Goal: Communication & Community: Share content

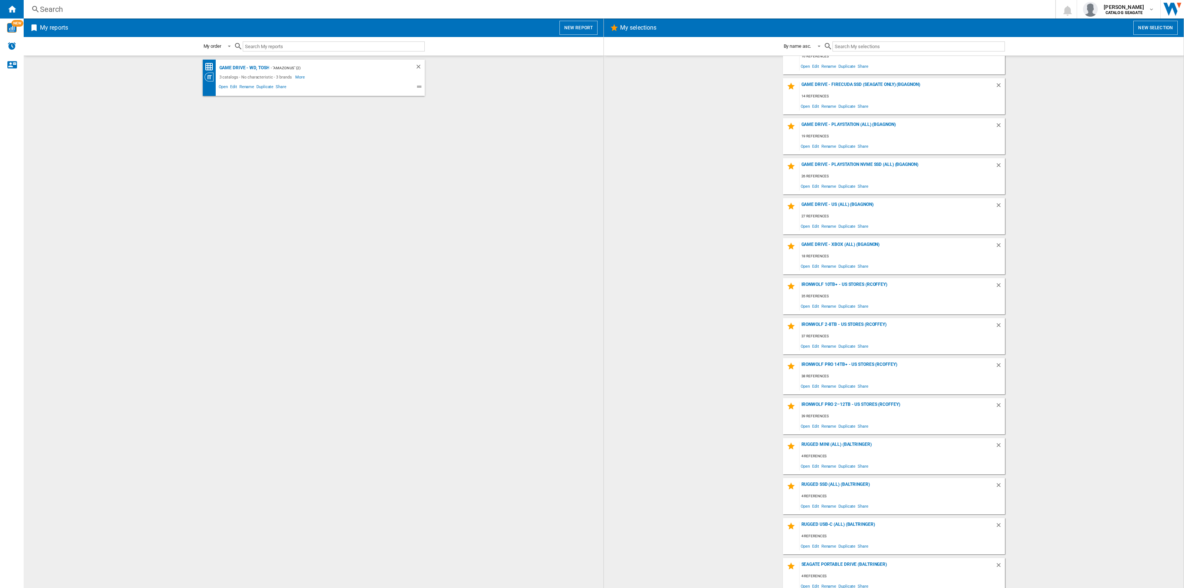
scroll to position [187, 0]
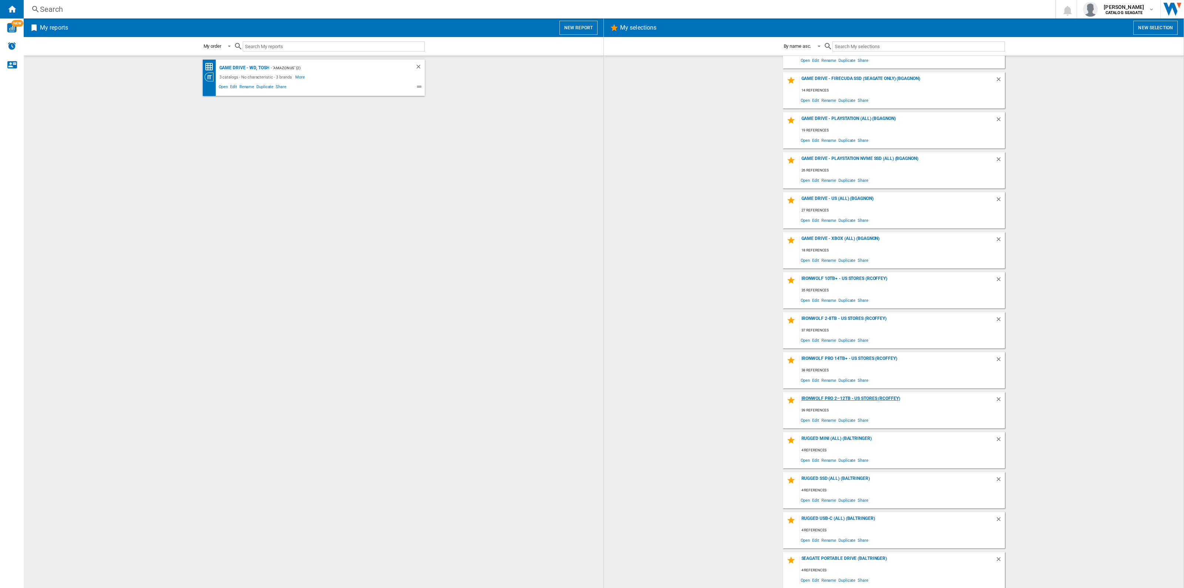
click at [857, 398] on div "IronWolf Pro 2–12TB - US Stores (rcoffey)" at bounding box center [898, 401] width 196 height 10
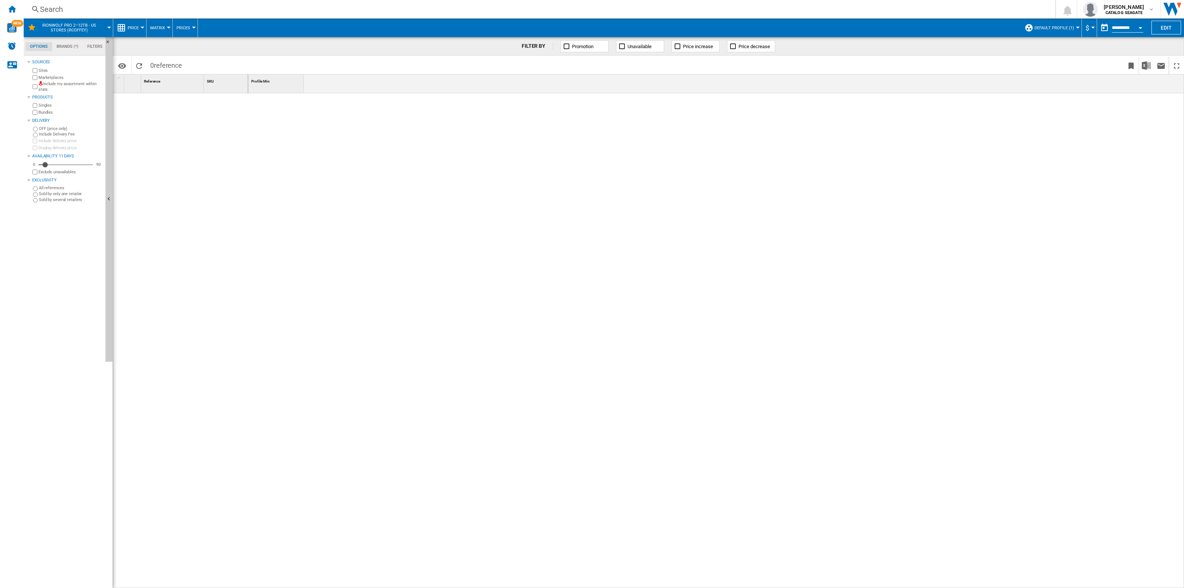
click at [1052, 28] on span "Default profile (1)" at bounding box center [1055, 28] width 40 height 5
click at [1062, 60] on md-radio-button ""Amazon US" (2)" at bounding box center [1061, 58] width 65 height 7
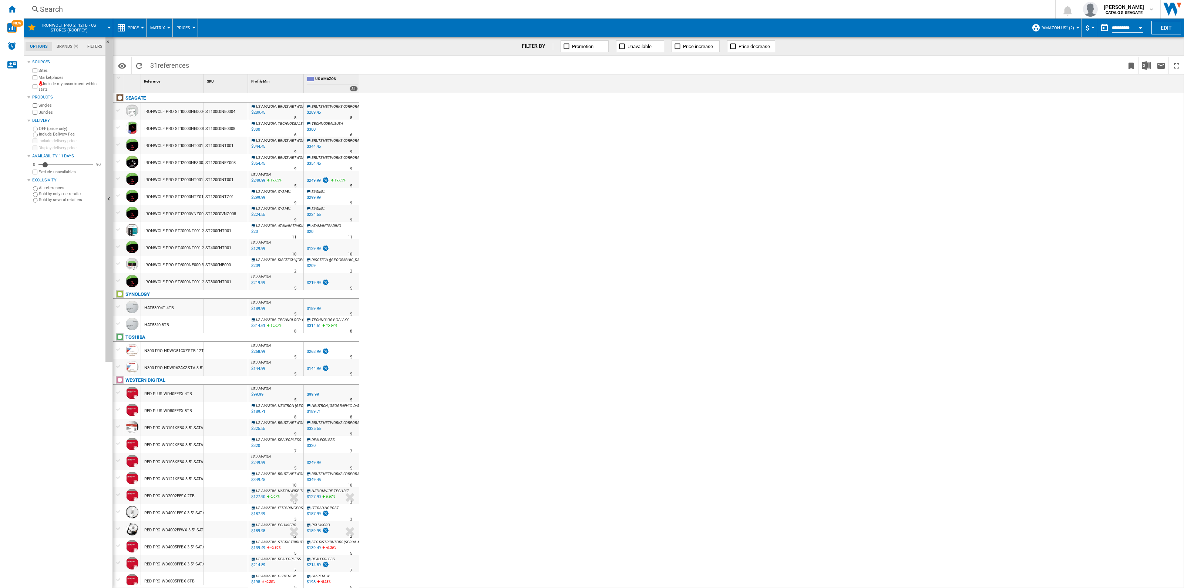
click at [1064, 29] on span ""Amazon US" (2)" at bounding box center [1058, 28] width 33 height 5
click at [894, 175] on md-backdrop at bounding box center [592, 294] width 1184 height 588
click at [8, 8] on ng-md-icon "Home" at bounding box center [11, 8] width 9 height 9
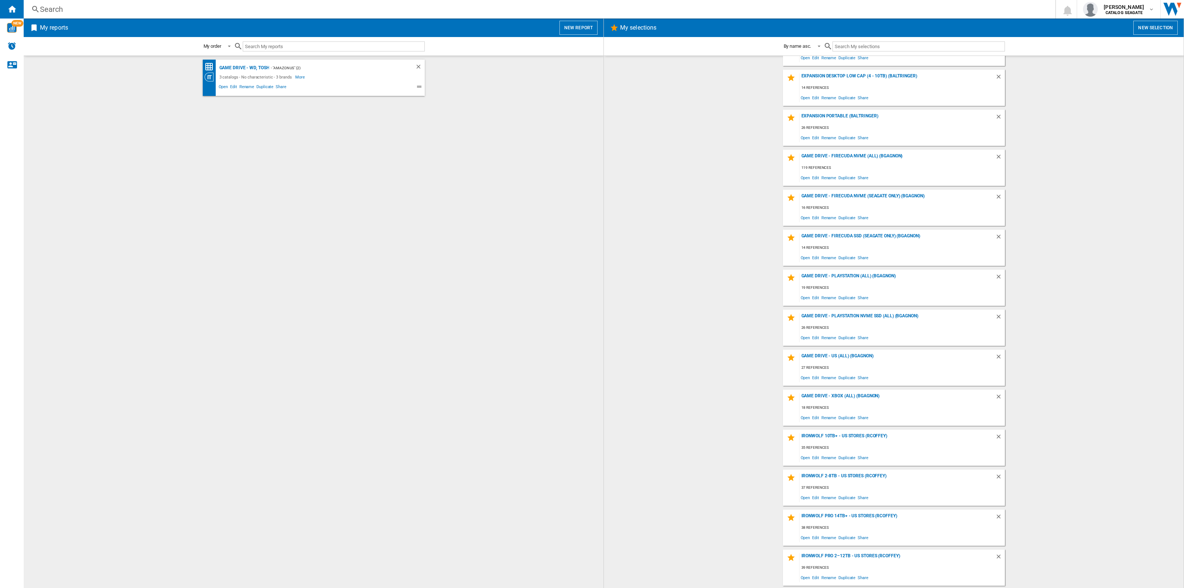
scroll to position [46, 0]
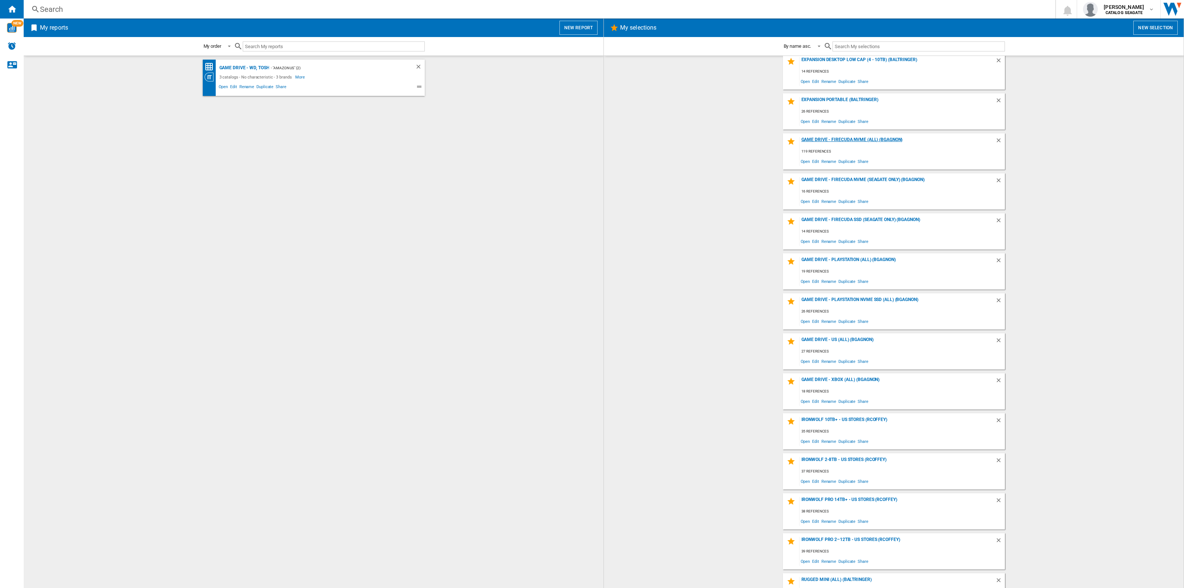
click at [847, 141] on div "Game Drive - FireCuda NVMe (All) (BGAGNON)" at bounding box center [898, 142] width 196 height 10
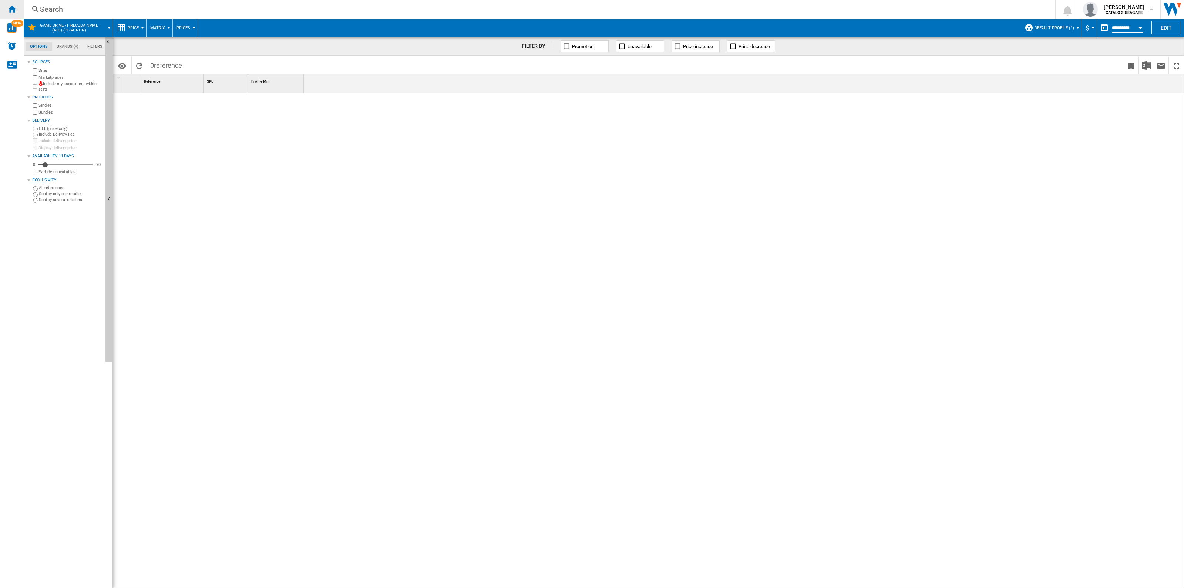
click at [13, 7] on ng-md-icon "Home" at bounding box center [11, 8] width 9 height 9
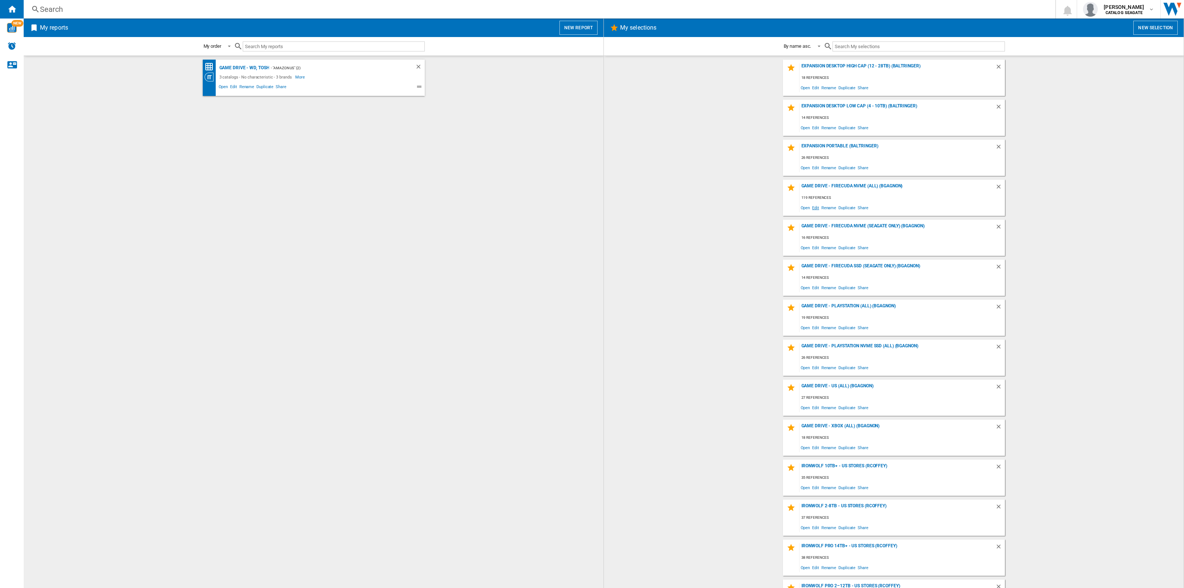
click at [815, 208] on span "Edit" at bounding box center [815, 207] width 9 height 10
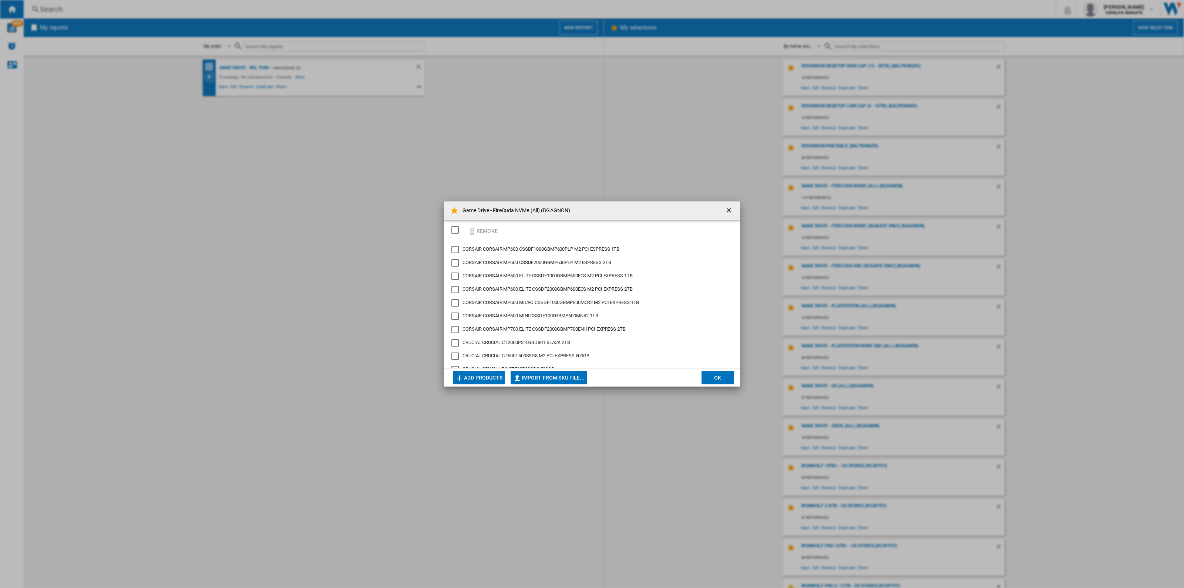
click at [471, 377] on button "Add products" at bounding box center [479, 377] width 52 height 13
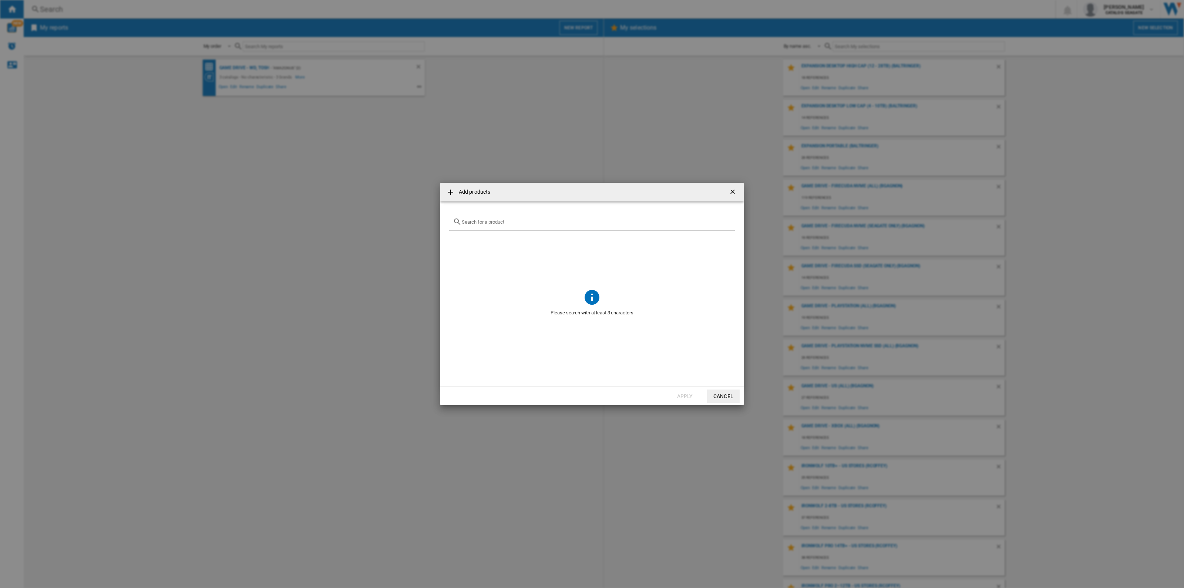
click at [496, 222] on input "text" at bounding box center [596, 222] width 269 height 6
paste input "WDS100T2X0E"
type input "WDS100T2X0E"
click at [638, 293] on span at bounding box center [682, 304] width 106 height 36
click at [730, 193] on ng-md-icon "getI18NText('BUTTONS.CLOSE_DIALOG')" at bounding box center [733, 192] width 9 height 9
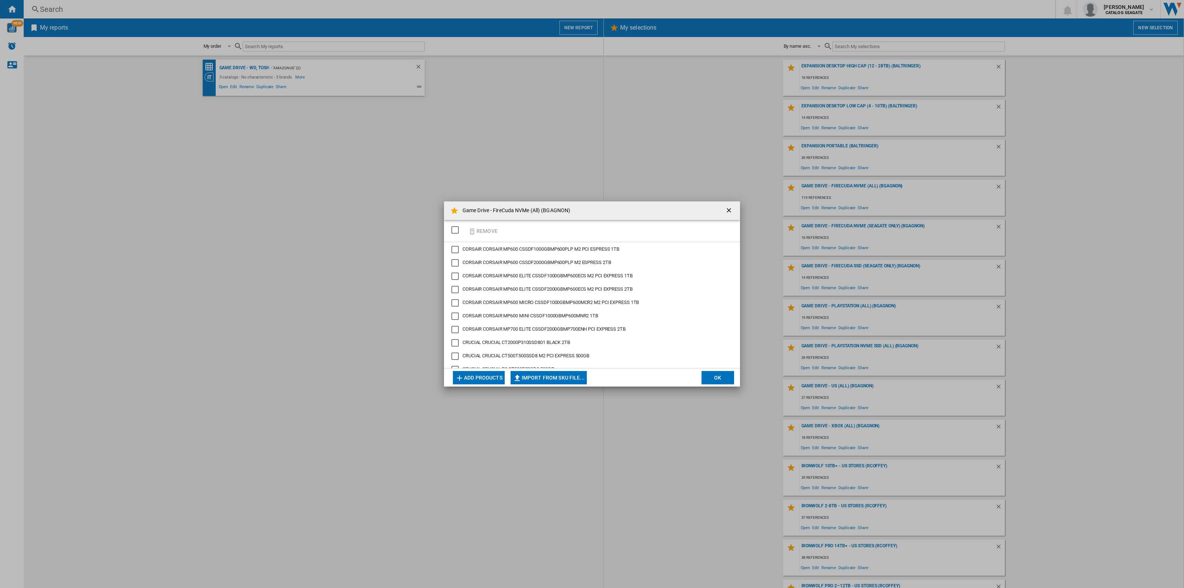
click at [626, 163] on div "Game Drive - FireCuda NVMe (All) (BGAGNON) Remove CORSAIR CORSAIR MP600 CSSDF10…" at bounding box center [592, 294] width 1184 height 588
click at [732, 213] on ng-md-icon "getI18NText('BUTTONS.CLOSE_DIALOG')" at bounding box center [729, 210] width 9 height 9
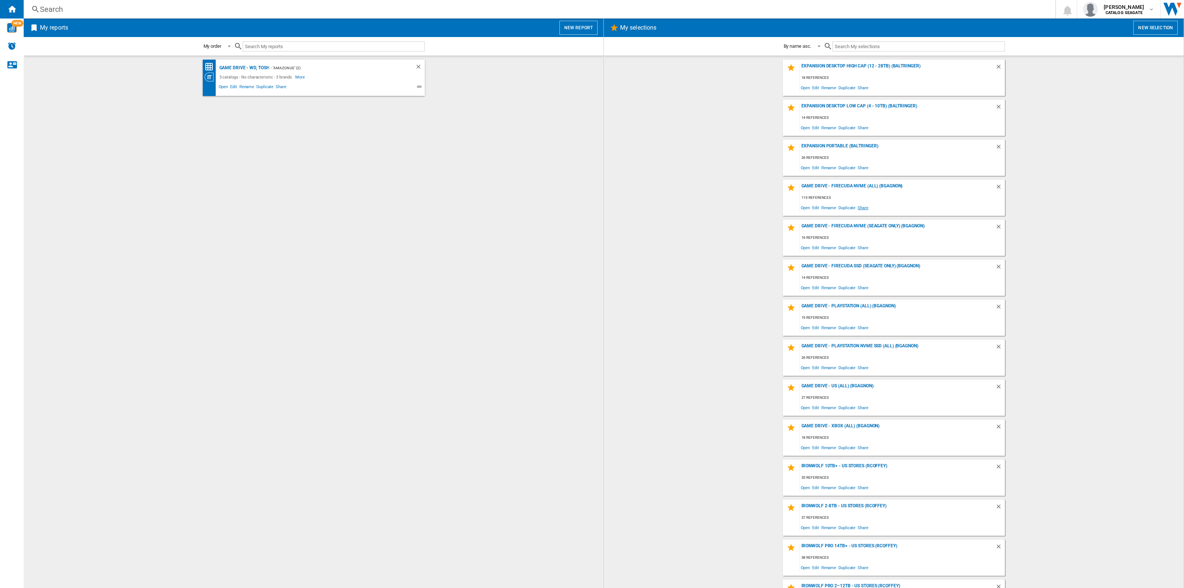
click at [863, 208] on span "Share" at bounding box center [863, 207] width 13 height 10
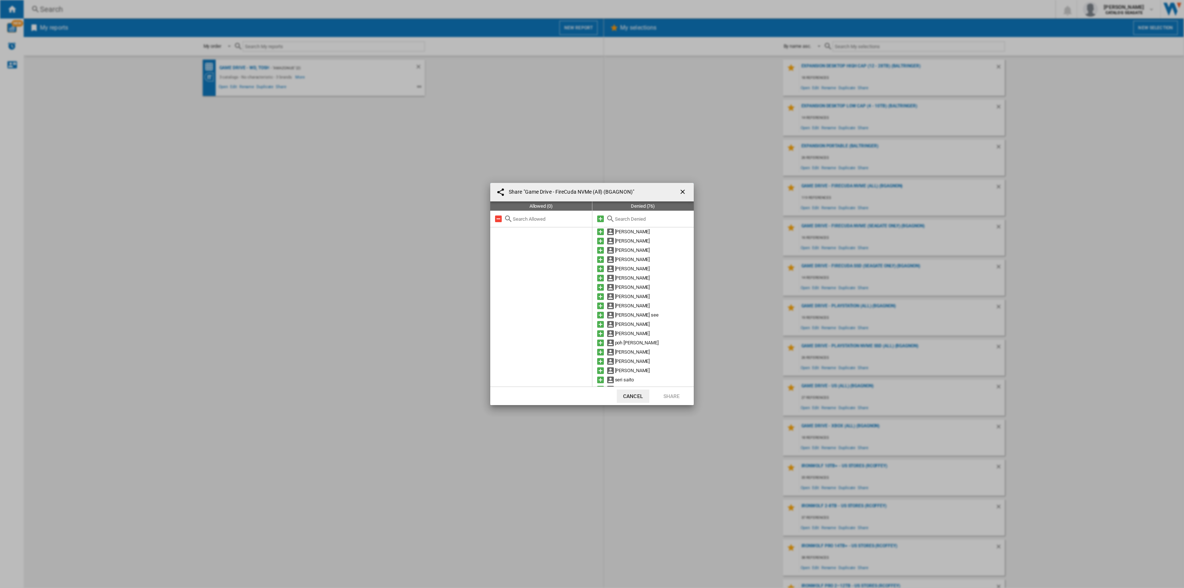
scroll to position [416, 0]
click at [600, 308] on md-icon at bounding box center [600, 307] width 9 height 9
click at [670, 395] on button "Share" at bounding box center [671, 395] width 33 height 13
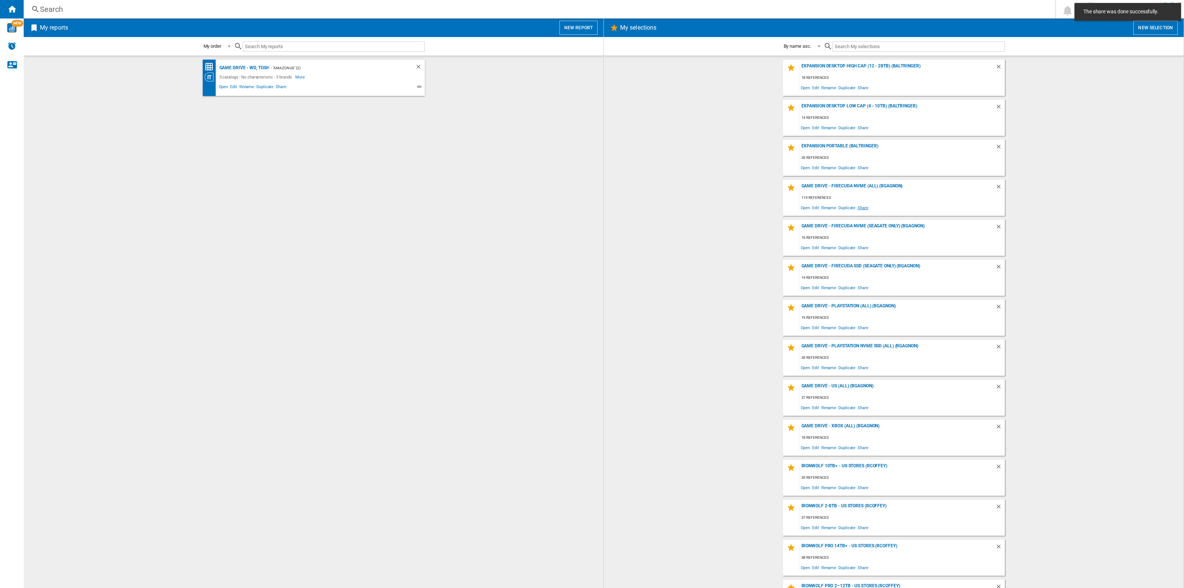
click at [860, 206] on span "Share" at bounding box center [863, 207] width 13 height 10
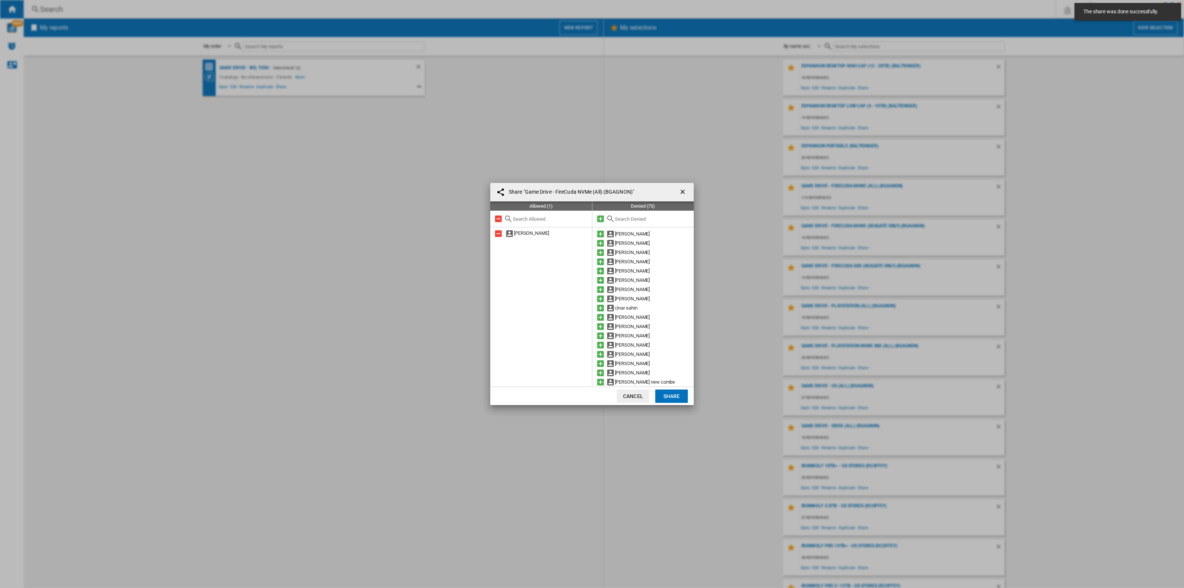
click at [872, 239] on div "Share "Game Drive - FireCuda NVMe (All) (BGAGNON)" Allowed (1) [PERSON_NAME] De…" at bounding box center [592, 294] width 1184 height 588
click at [687, 192] on ng-md-icon "getI18NText('BUTTONS.CLOSE_DIALOG')" at bounding box center [683, 192] width 9 height 9
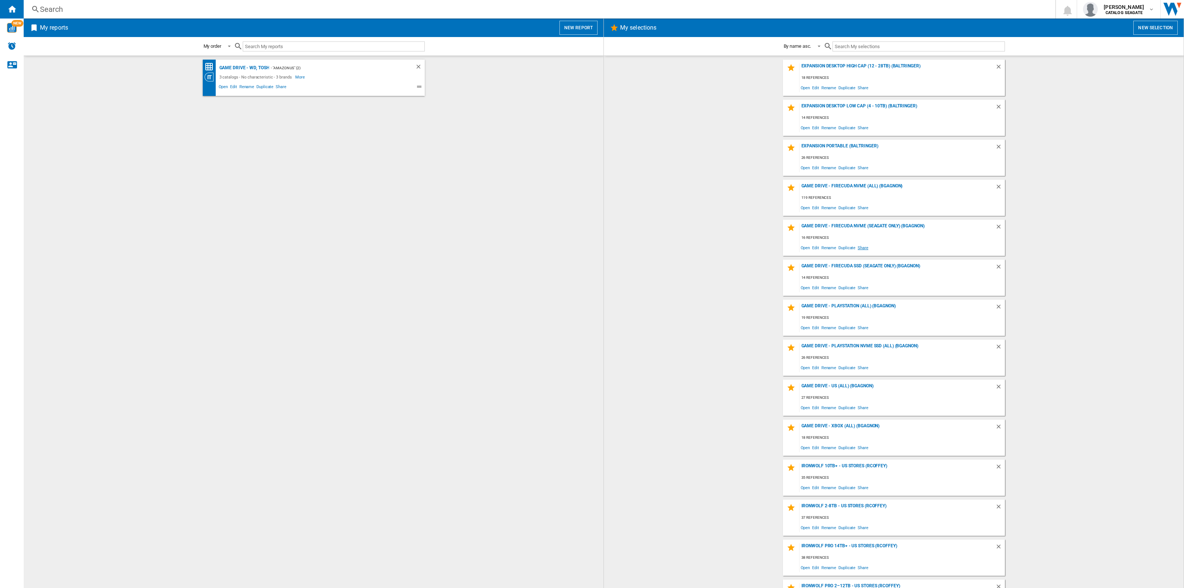
click at [858, 247] on span "Share" at bounding box center [863, 247] width 13 height 10
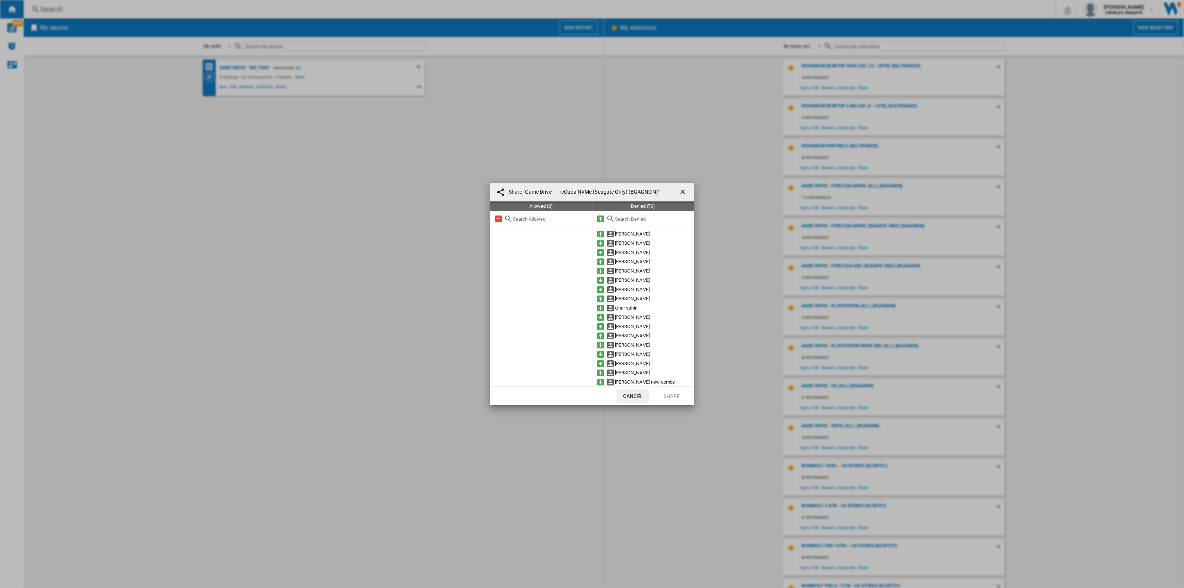
click at [632, 218] on input "text" at bounding box center [652, 219] width 75 height 6
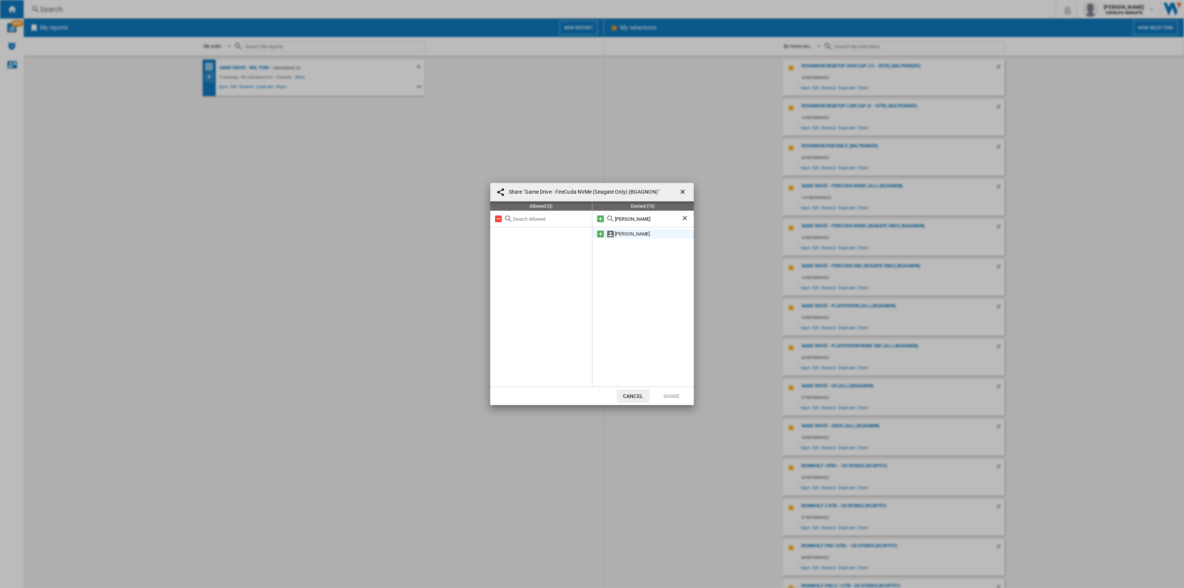
type input "[PERSON_NAME]"
click at [599, 236] on md-icon at bounding box center [600, 233] width 9 height 9
click at [667, 395] on button "Share" at bounding box center [671, 395] width 33 height 13
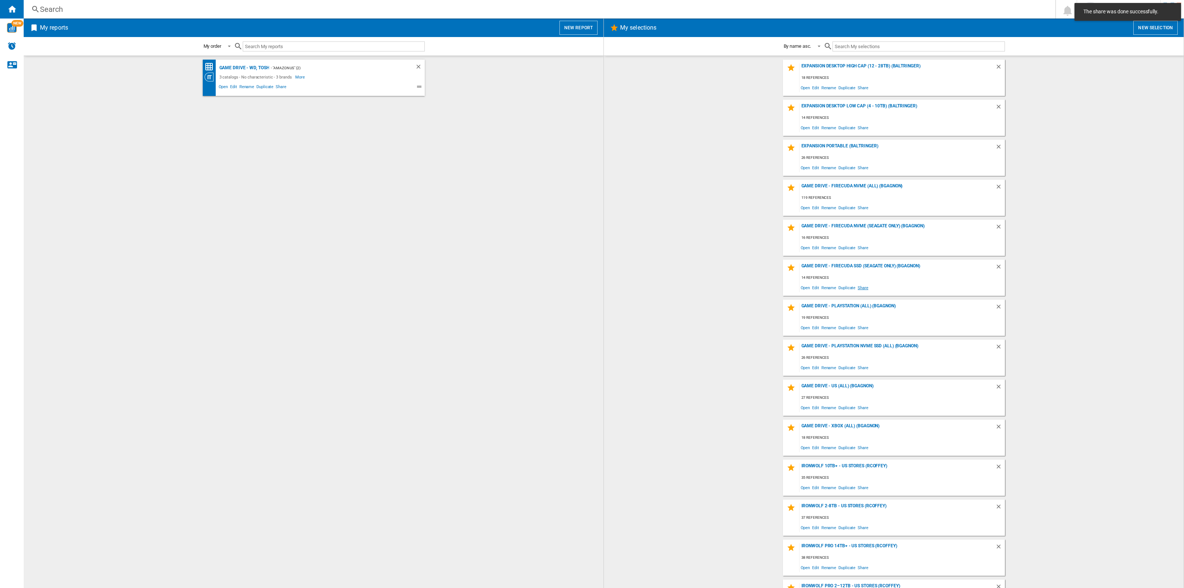
click at [857, 287] on span "Share" at bounding box center [863, 287] width 13 height 10
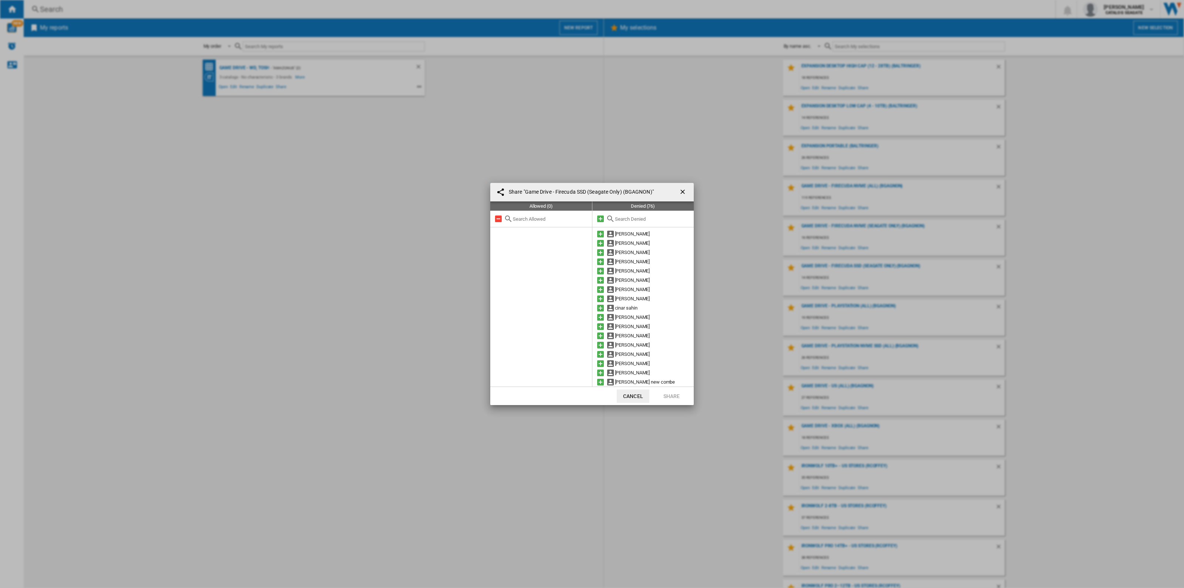
click at [619, 221] on input "text" at bounding box center [652, 219] width 75 height 6
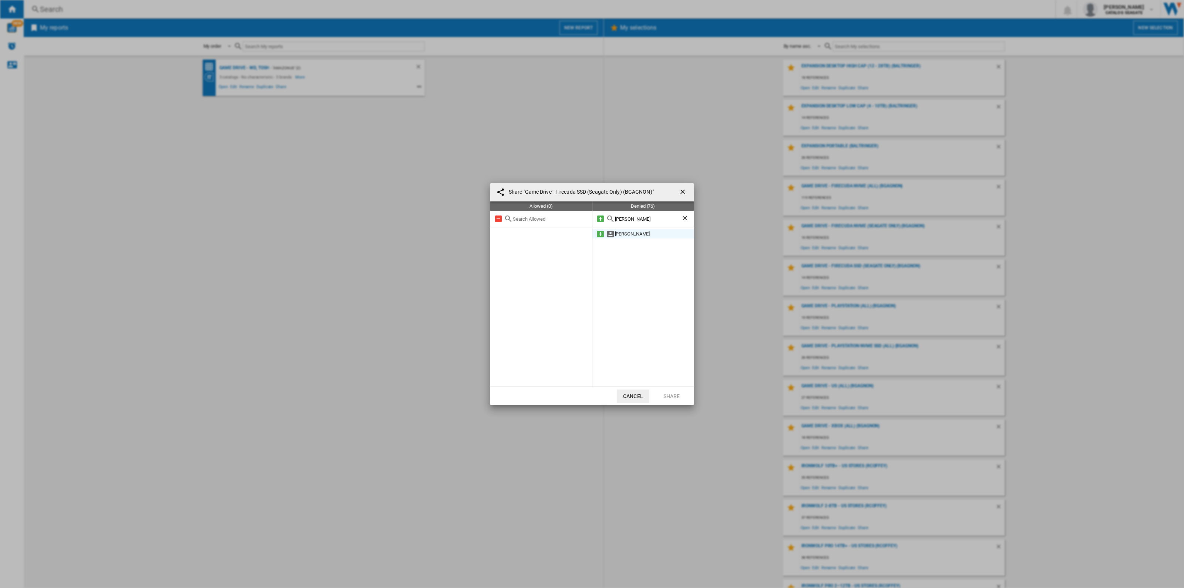
type input "[PERSON_NAME]"
click at [602, 236] on md-icon at bounding box center [600, 233] width 9 height 9
click at [679, 393] on button "Share" at bounding box center [671, 395] width 33 height 13
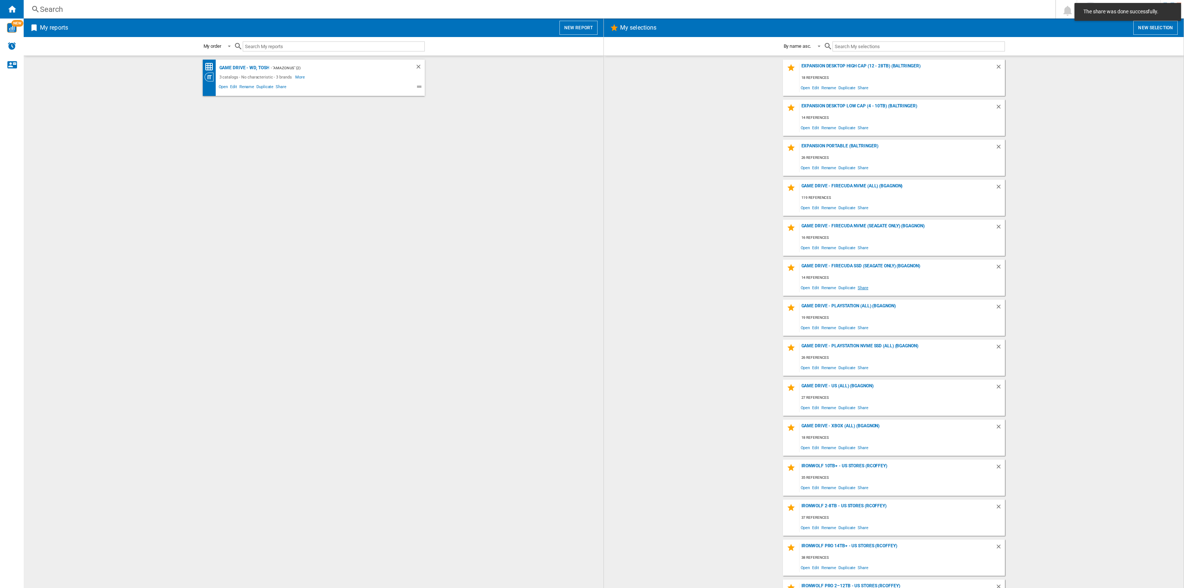
click at [859, 289] on span "Share" at bounding box center [863, 287] width 13 height 10
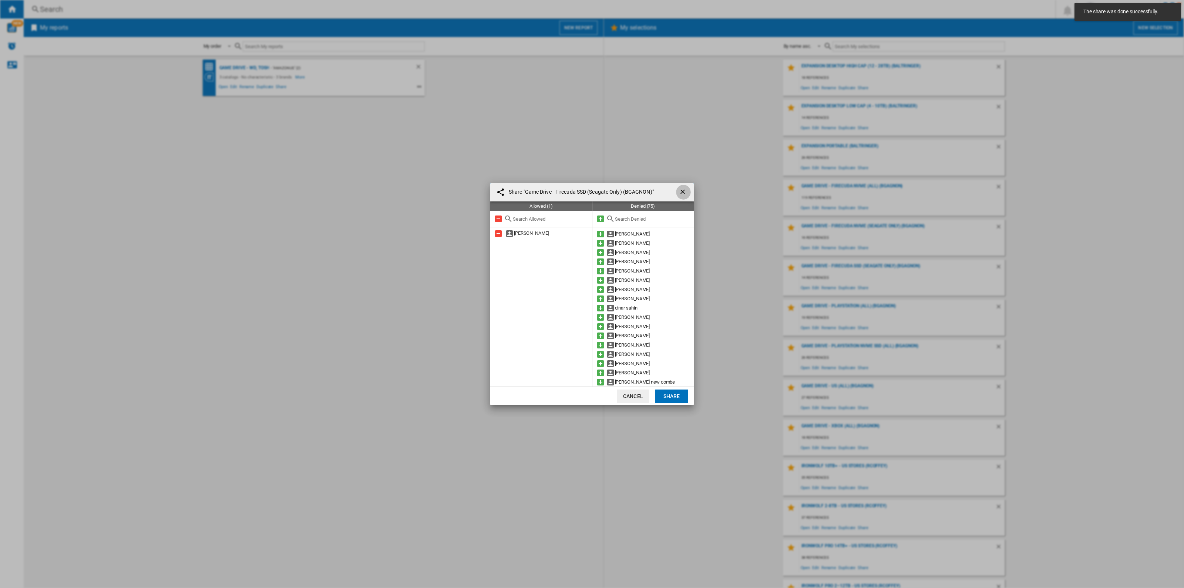
click at [685, 192] on ng-md-icon "getI18NText('BUTTONS.CLOSE_DIALOG')" at bounding box center [683, 192] width 9 height 9
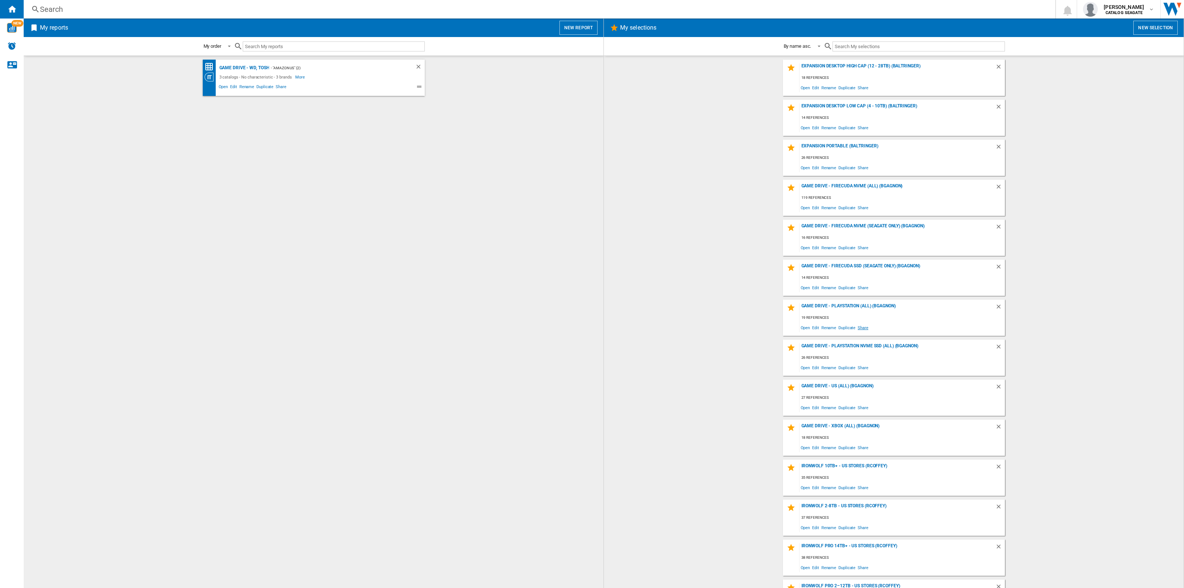
click at [863, 326] on span "Share" at bounding box center [863, 327] width 13 height 10
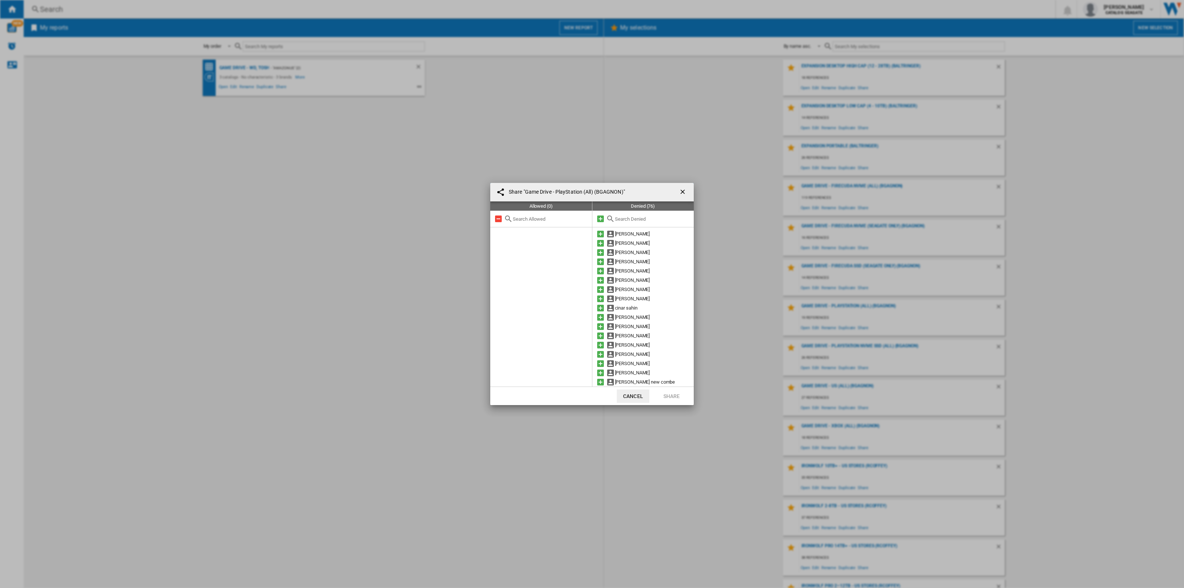
click at [624, 219] on input "text" at bounding box center [652, 219] width 75 height 6
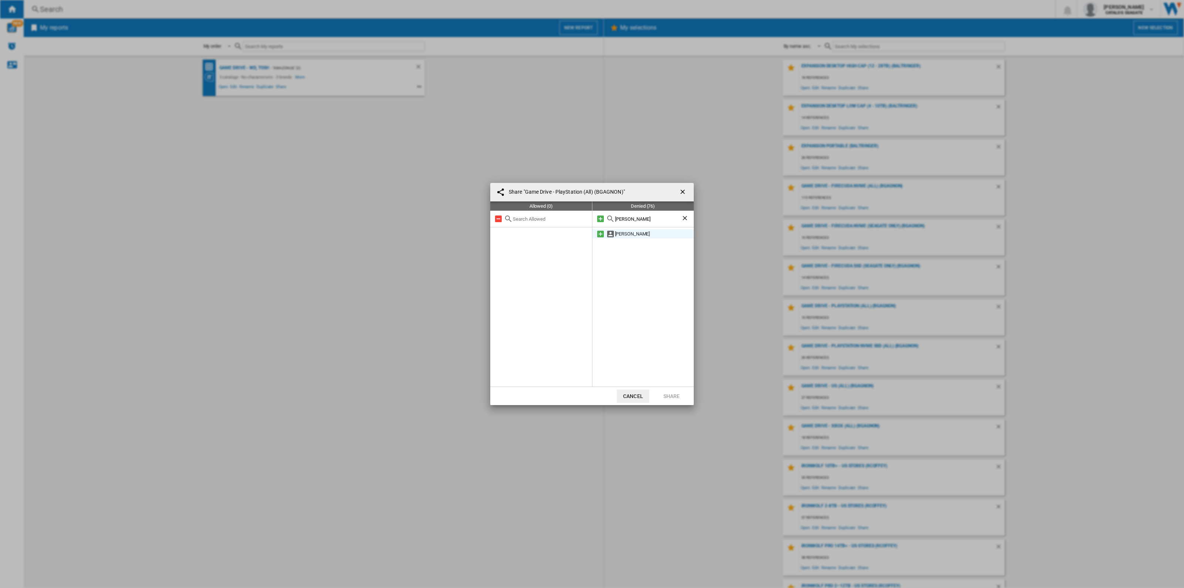
type input "[PERSON_NAME]"
click at [599, 233] on md-icon at bounding box center [600, 233] width 9 height 9
click at [669, 394] on button "Share" at bounding box center [671, 395] width 33 height 13
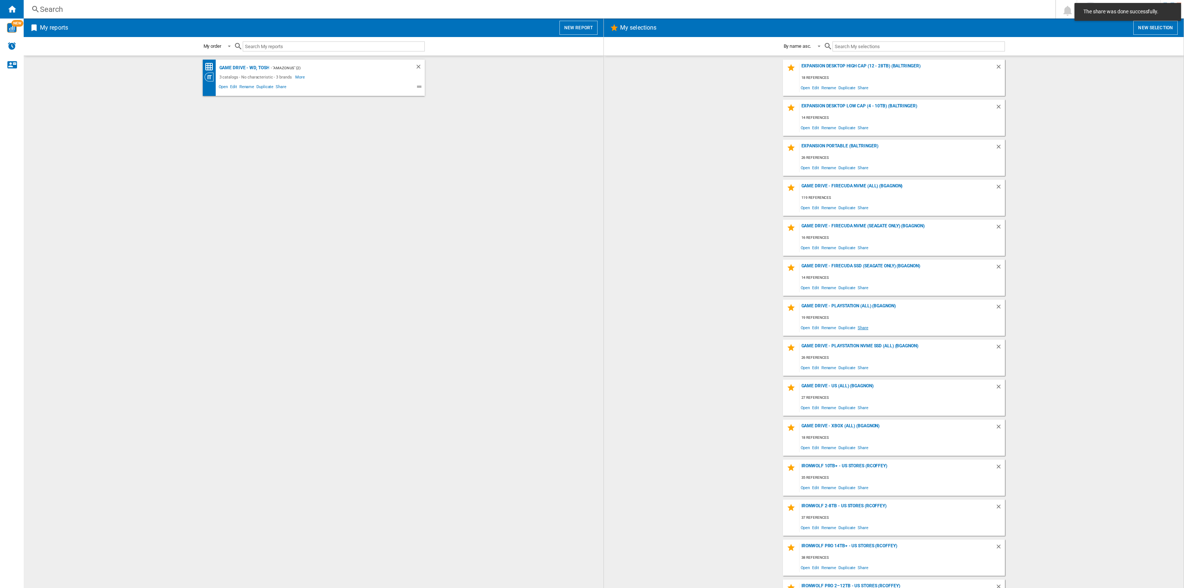
click at [864, 327] on span "Share" at bounding box center [863, 327] width 13 height 10
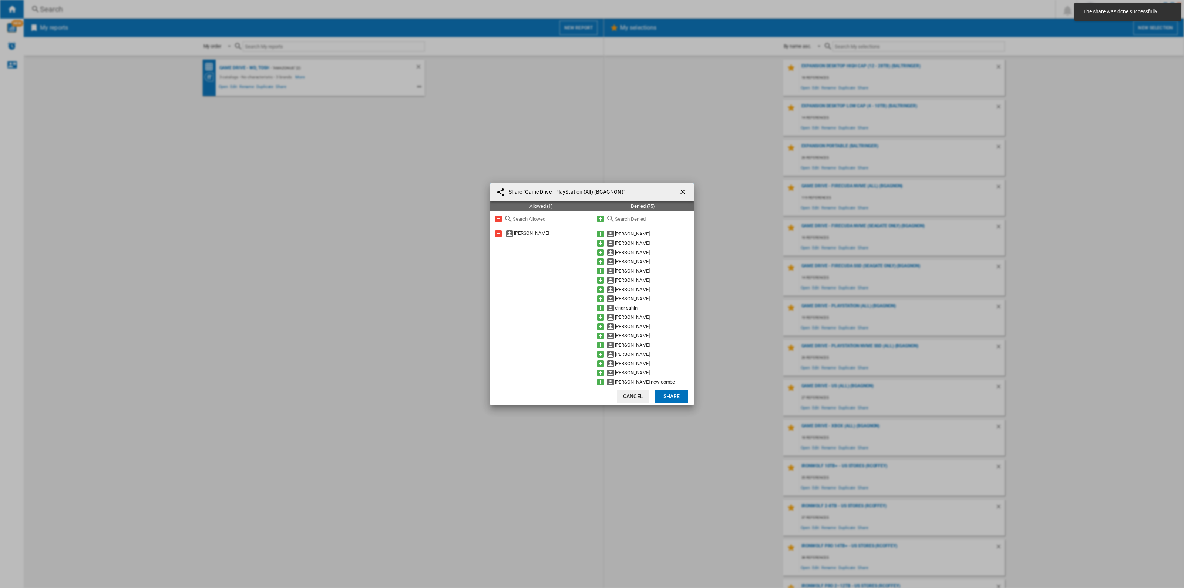
click at [683, 191] on ng-md-icon "getI18NText('BUTTONS.CLOSE_DIALOG')" at bounding box center [683, 192] width 9 height 9
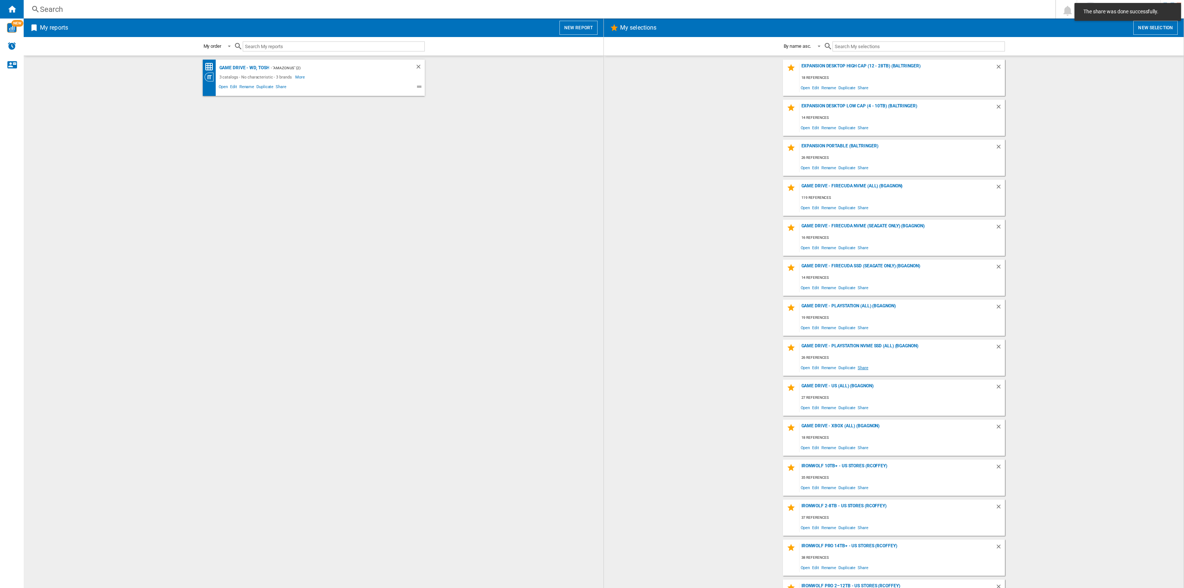
click at [860, 366] on span "Share" at bounding box center [863, 367] width 13 height 10
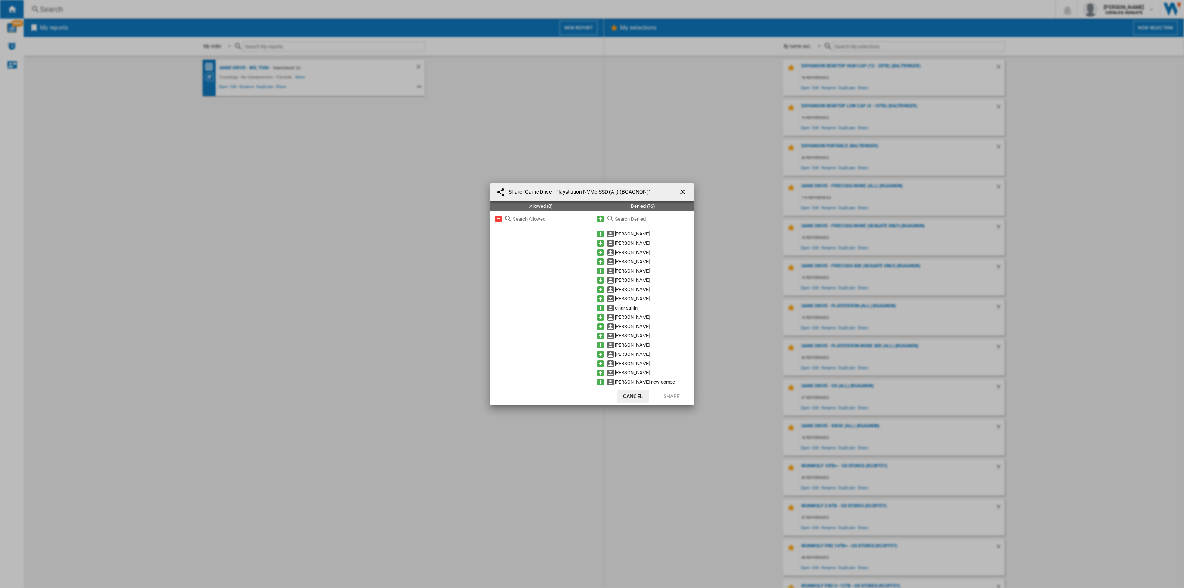
click at [657, 219] on input "text" at bounding box center [652, 219] width 75 height 6
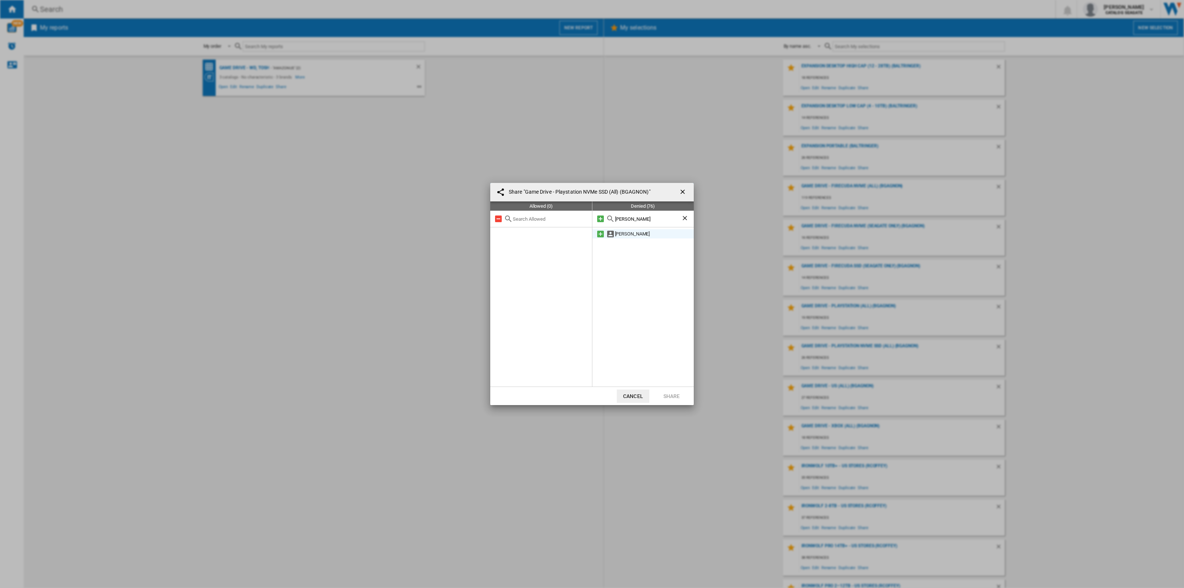
type input "[PERSON_NAME]"
click at [600, 234] on md-icon at bounding box center [600, 233] width 9 height 9
click at [666, 393] on button "Share" at bounding box center [671, 395] width 33 height 13
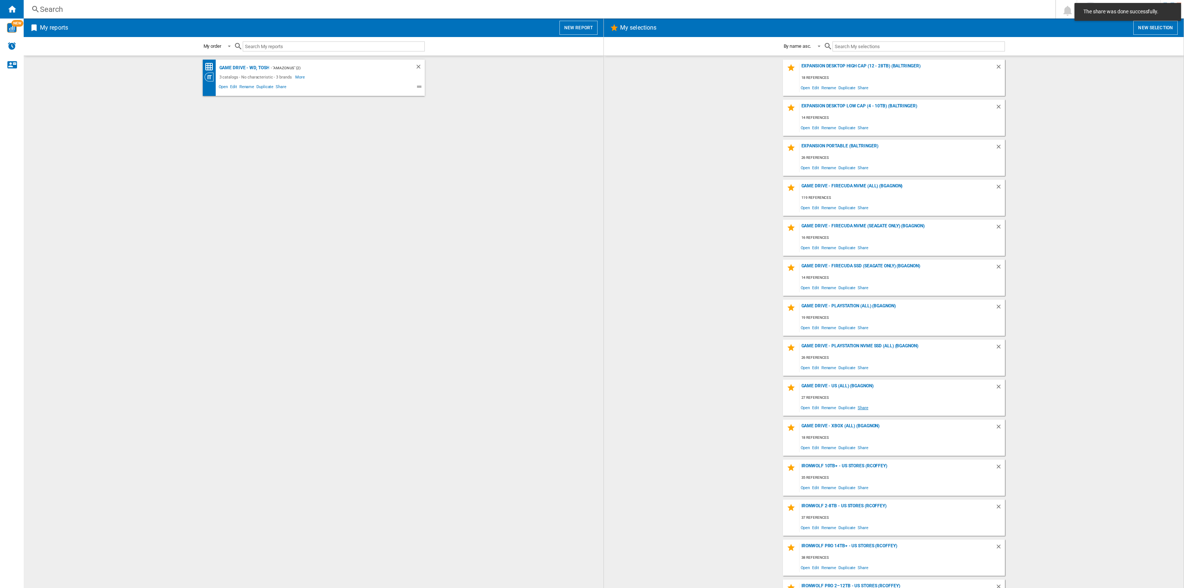
click at [860, 405] on span "Share" at bounding box center [863, 407] width 13 height 10
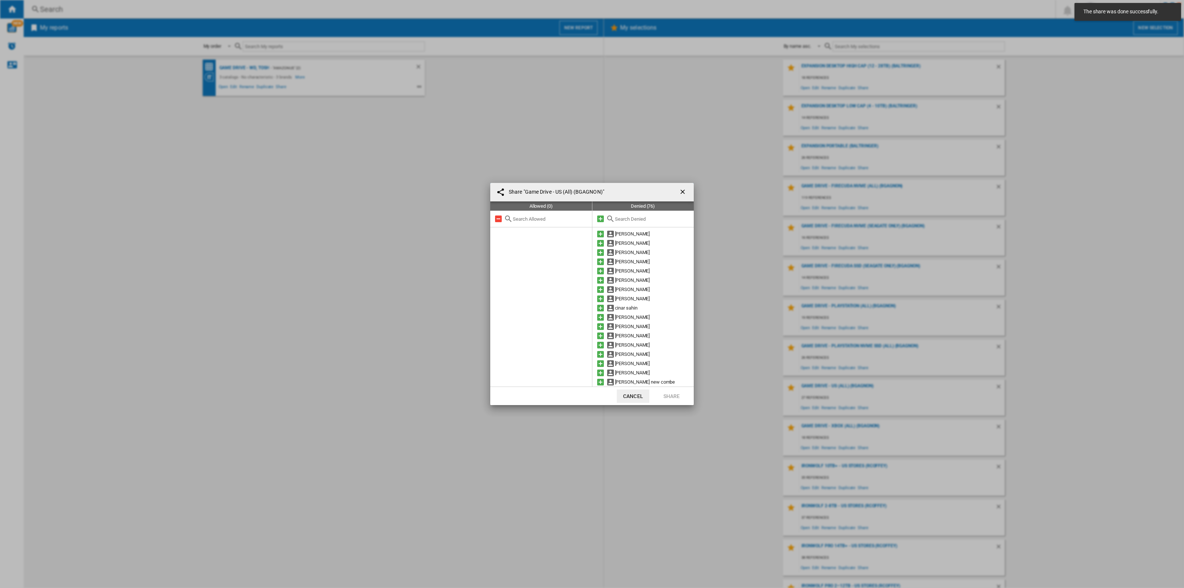
click at [649, 220] on input "text" at bounding box center [652, 219] width 75 height 6
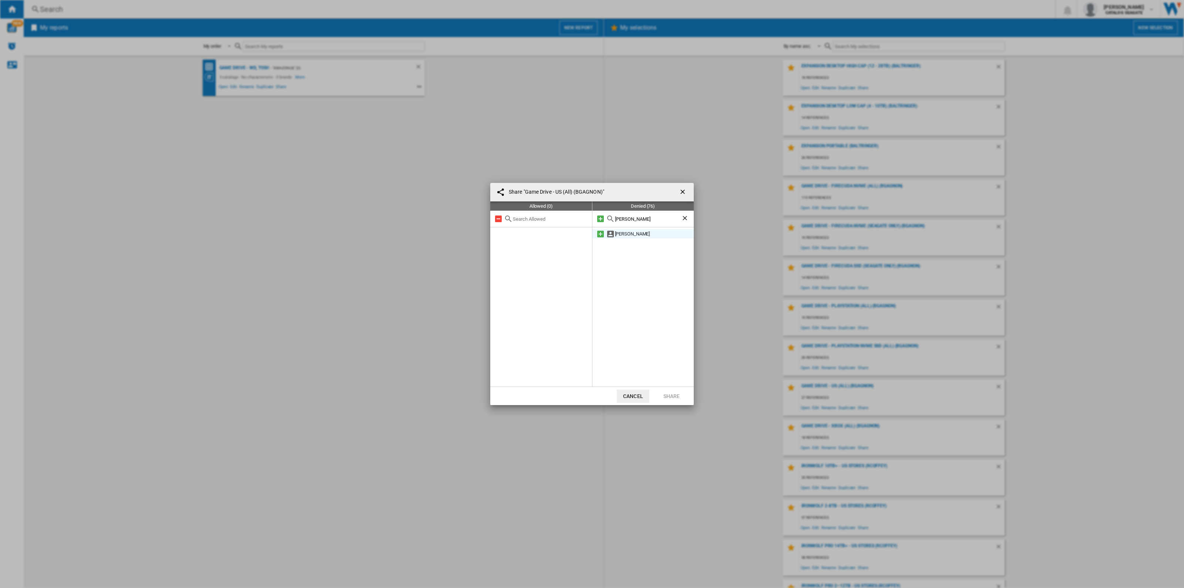
type input "[PERSON_NAME]"
click at [602, 232] on md-icon at bounding box center [600, 233] width 9 height 9
click at [678, 392] on button "Share" at bounding box center [671, 395] width 33 height 13
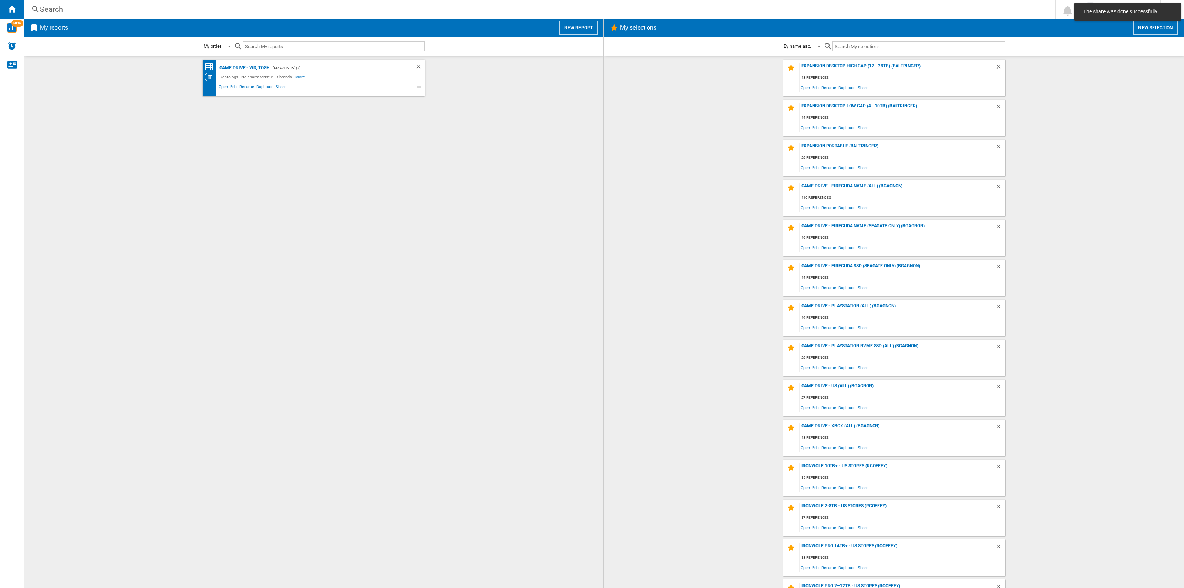
click at [860, 446] on span "Share" at bounding box center [863, 447] width 13 height 10
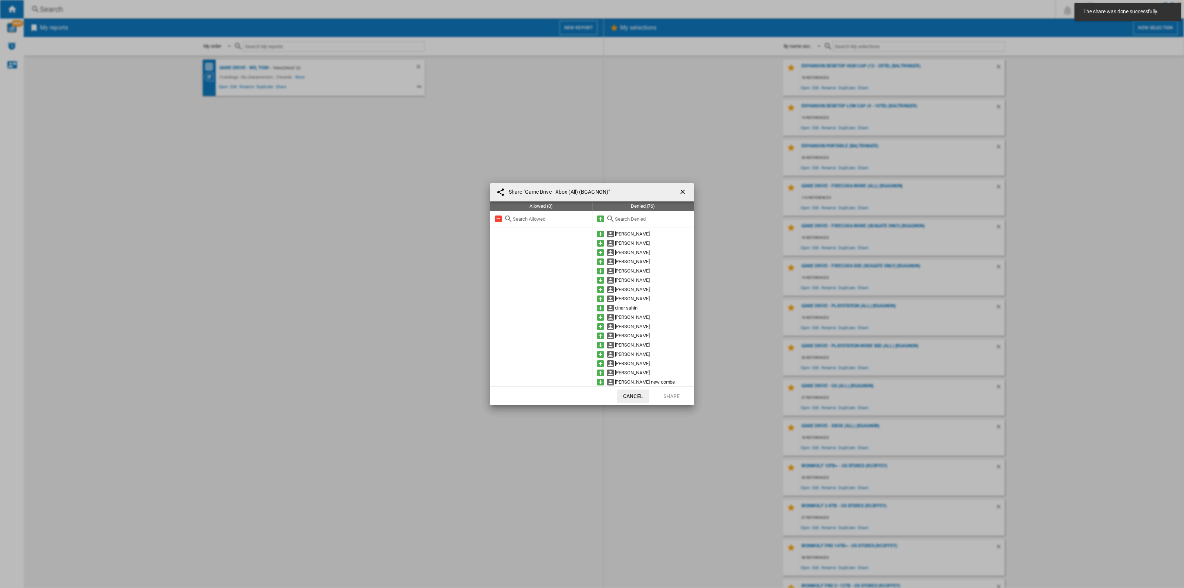
click at [626, 218] on input "text" at bounding box center [652, 219] width 75 height 6
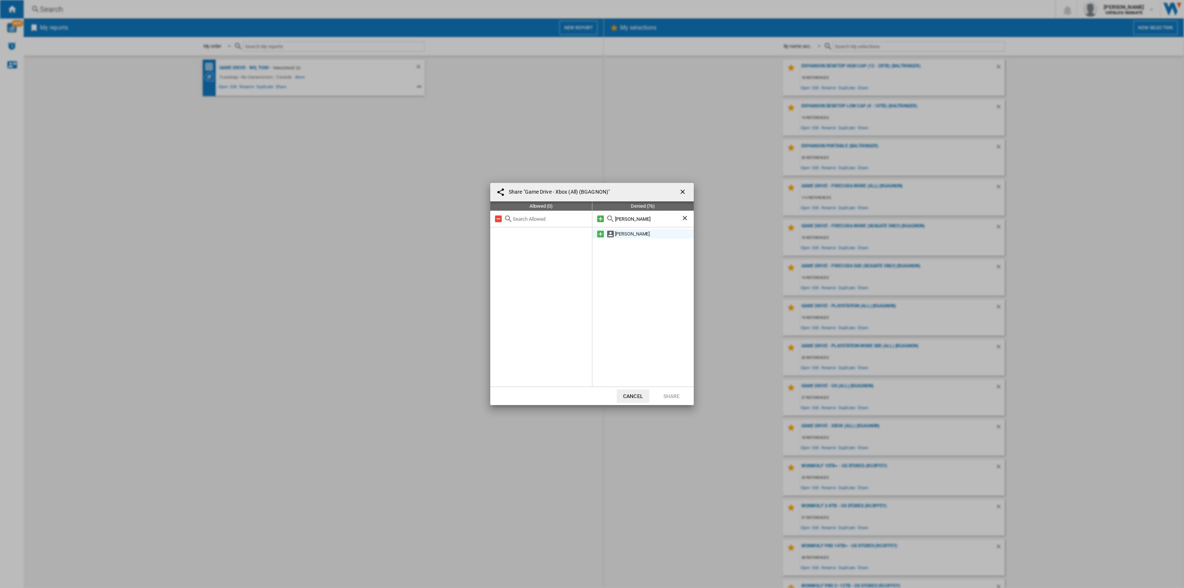
type input "[PERSON_NAME]"
click at [605, 235] on div "[PERSON_NAME]" at bounding box center [643, 233] width 102 height 9
click at [602, 233] on md-icon at bounding box center [600, 233] width 9 height 9
click at [667, 391] on button "Share" at bounding box center [671, 395] width 33 height 13
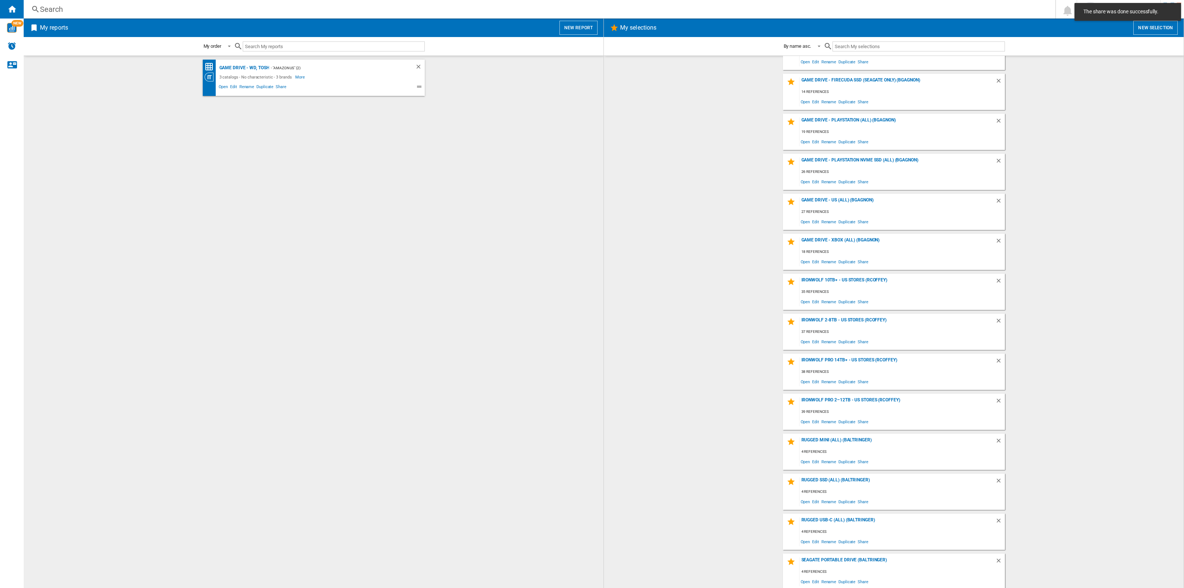
scroll to position [187, 0]
click at [862, 398] on div "IronWolf Pro 2–12TB - US Stores (rcoffey)" at bounding box center [898, 401] width 196 height 10
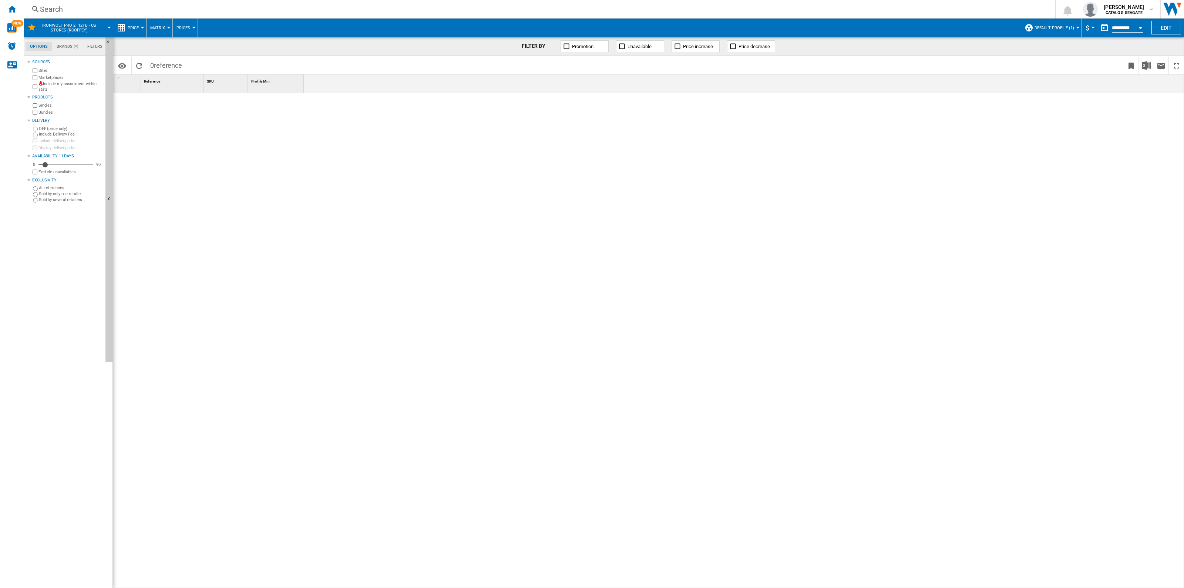
click at [1035, 29] on span "Default profile (1)" at bounding box center [1055, 28] width 40 height 5
click at [1055, 77] on md-radio-button "US Retailers (9)" at bounding box center [1061, 79] width 65 height 7
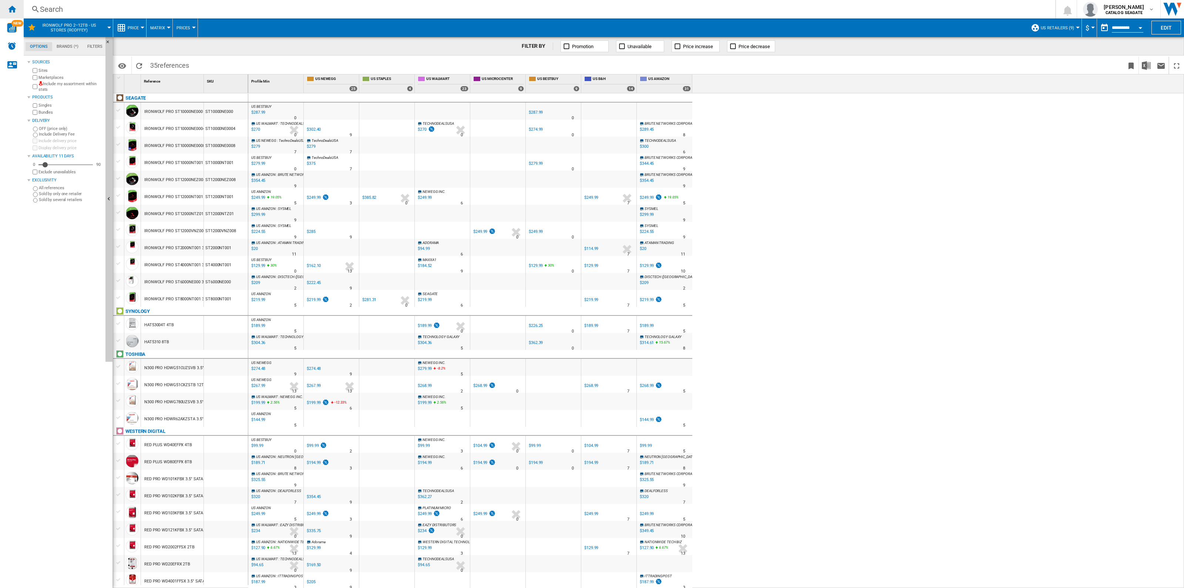
click at [14, 5] on ng-md-icon "Home" at bounding box center [11, 8] width 9 height 9
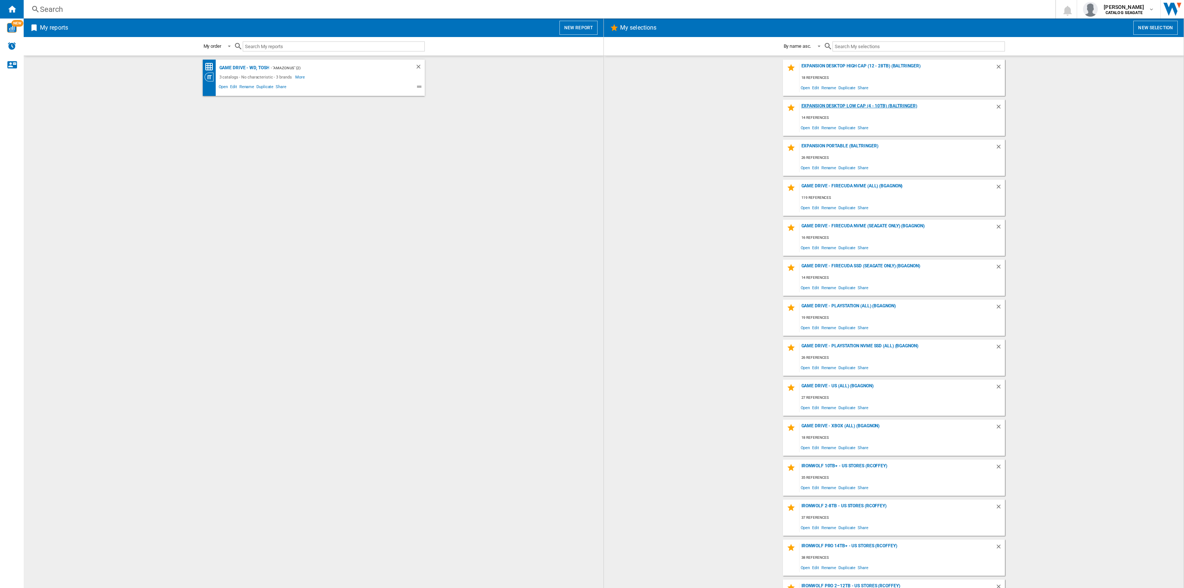
click at [831, 109] on div "Expansion Desktop Low Cap (4 - 10TB) (baltringer)" at bounding box center [898, 108] width 196 height 10
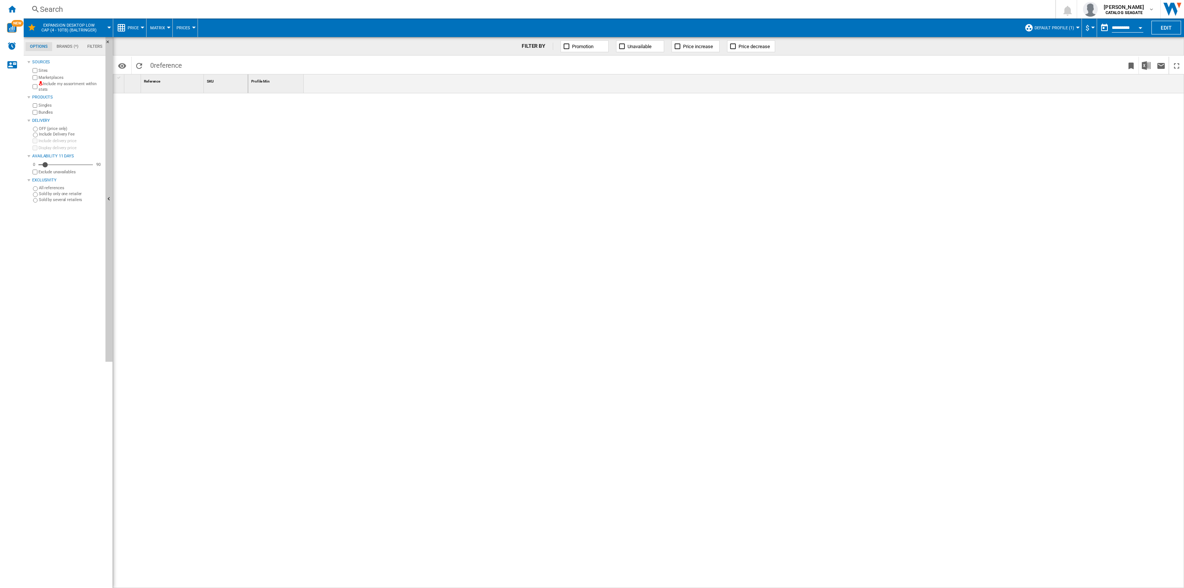
click at [1051, 34] on button "Default profile (1)" at bounding box center [1056, 28] width 43 height 19
click at [1044, 77] on md-radio-button "US Retailers (9)" at bounding box center [1061, 79] width 65 height 7
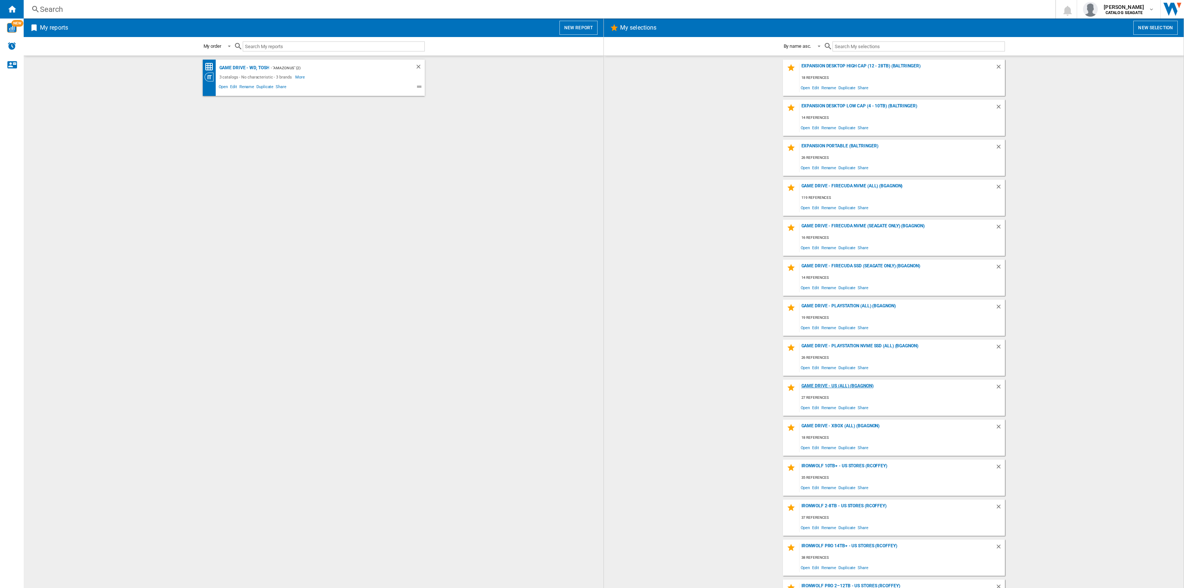
scroll to position [46, 0]
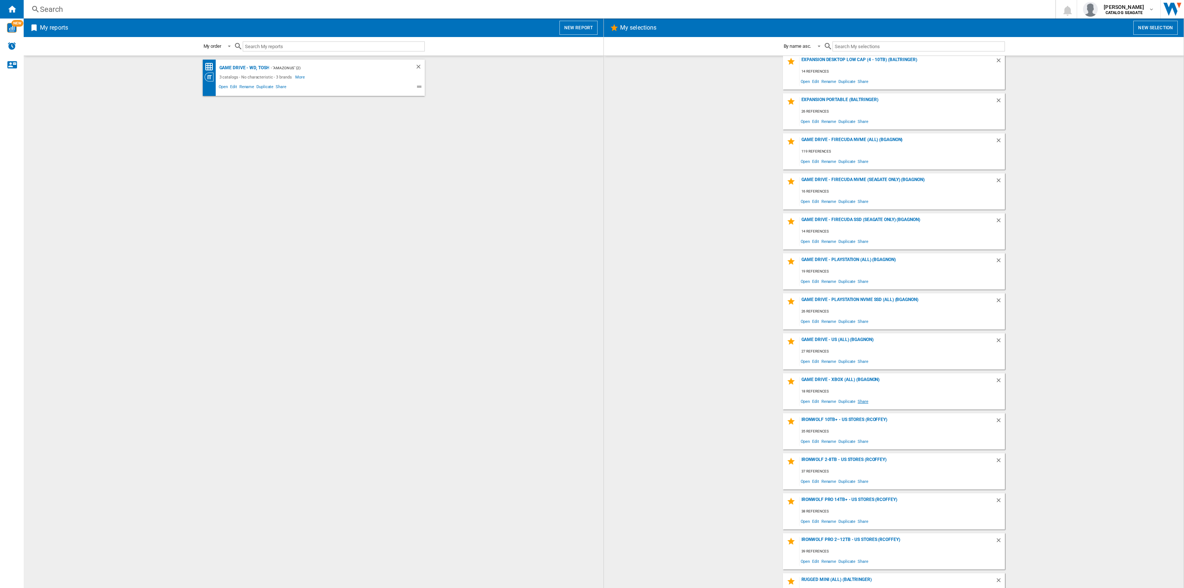
click at [865, 402] on span "Share" at bounding box center [863, 401] width 13 height 10
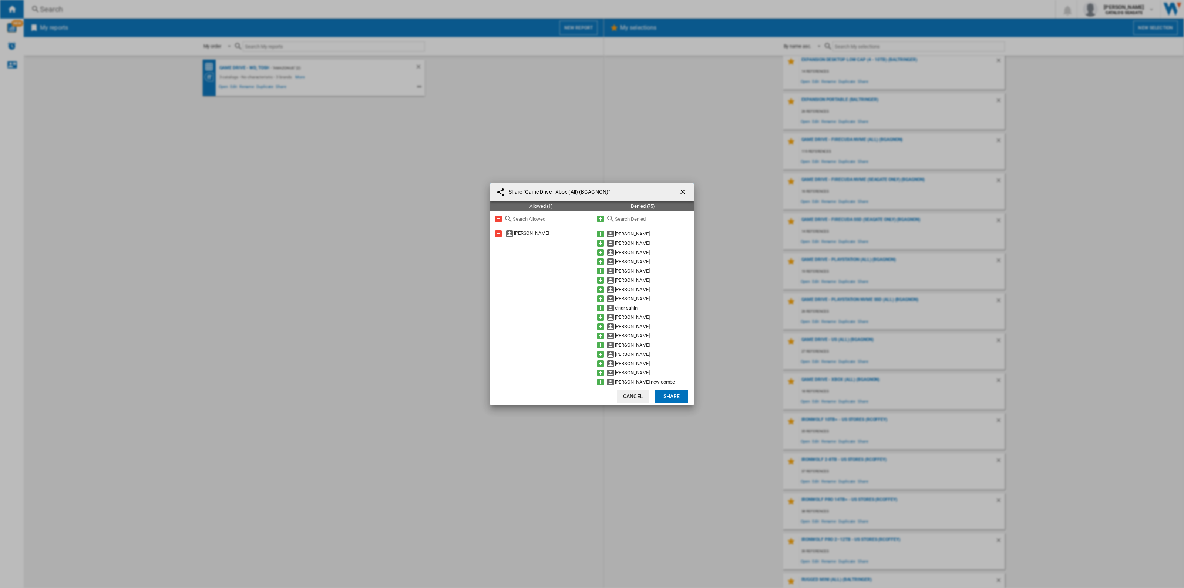
click at [599, 218] on md-icon at bounding box center [600, 218] width 9 height 9
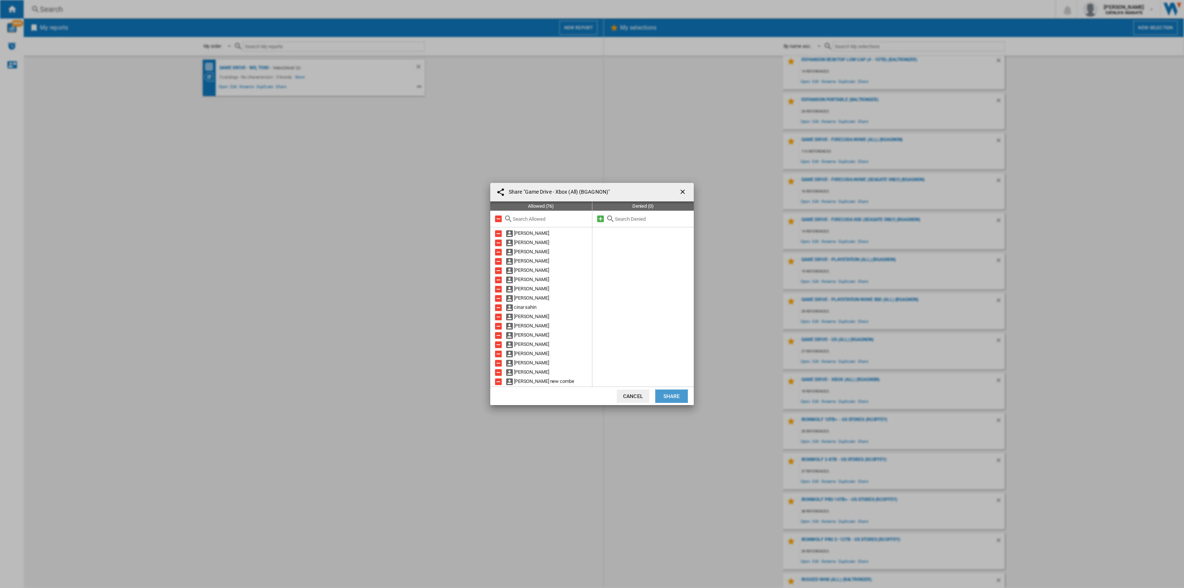
click at [680, 394] on button "Share" at bounding box center [671, 395] width 33 height 13
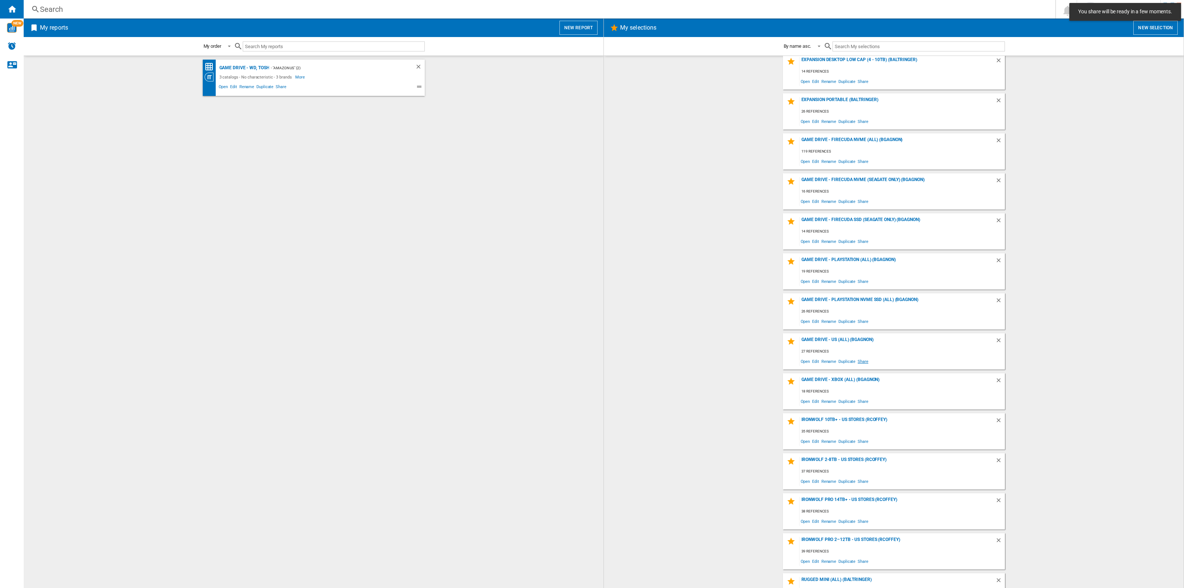
click at [861, 359] on span "Share" at bounding box center [863, 361] width 13 height 10
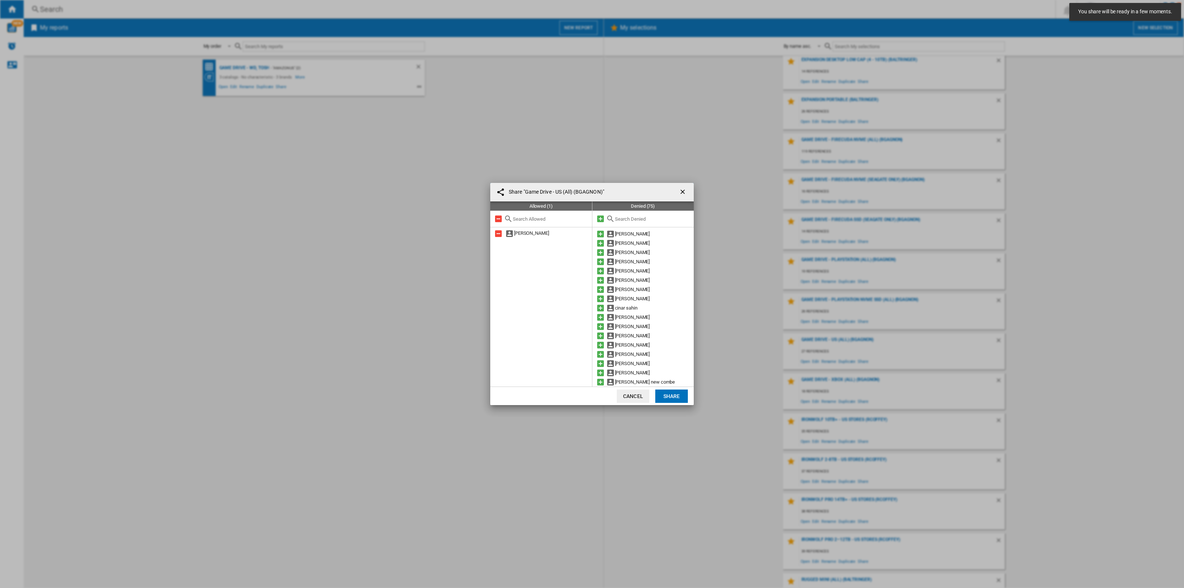
click at [596, 217] on md-icon at bounding box center [600, 218] width 9 height 9
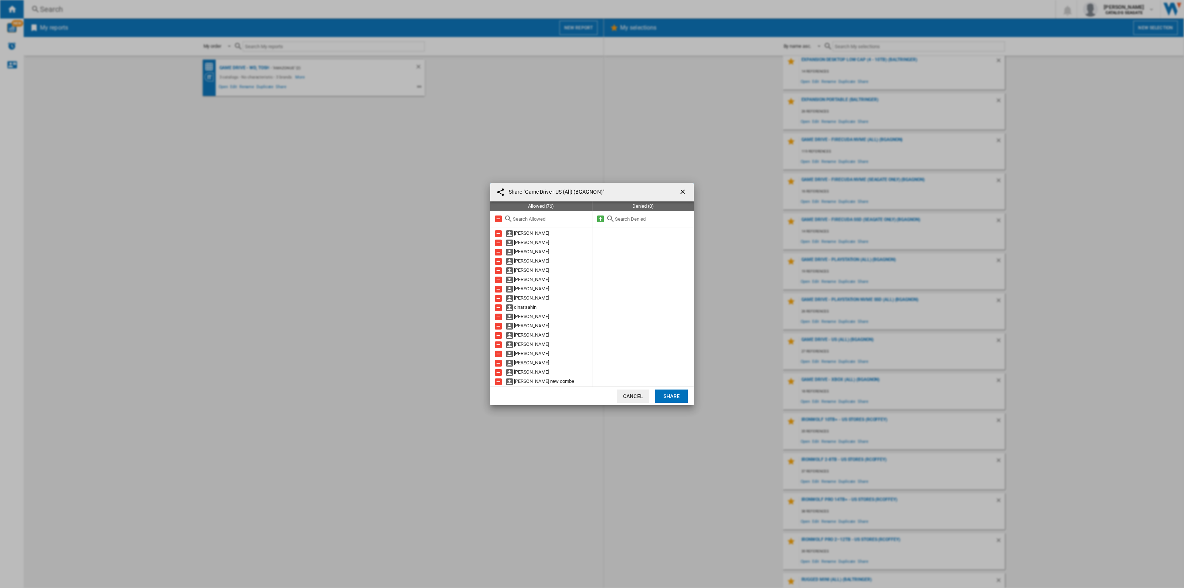
click at [672, 396] on button "Share" at bounding box center [671, 395] width 33 height 13
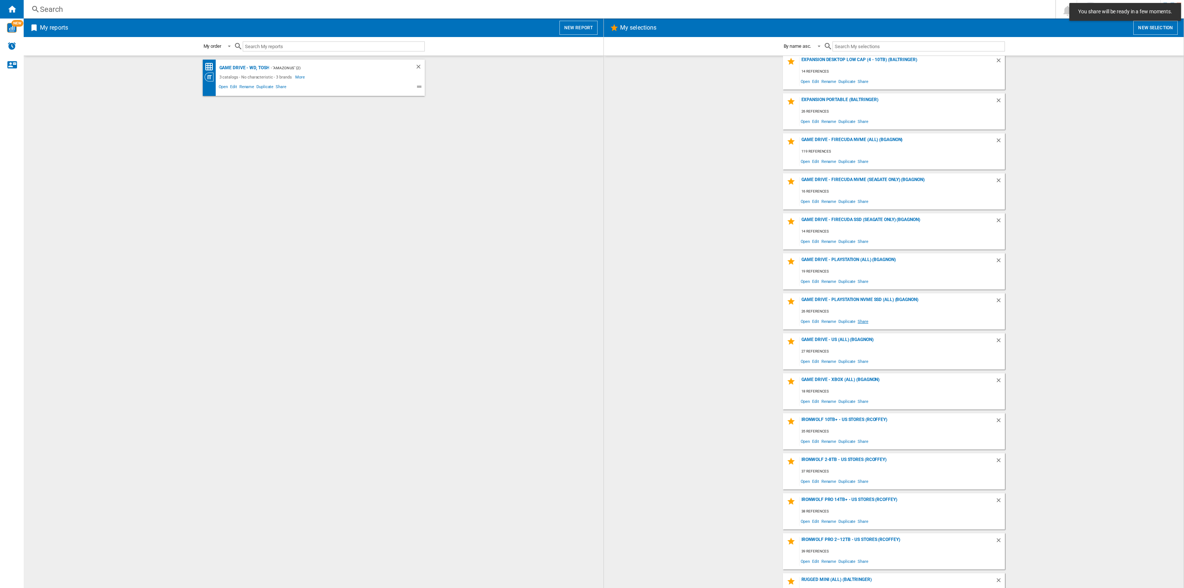
click at [863, 319] on span "Share" at bounding box center [863, 321] width 13 height 10
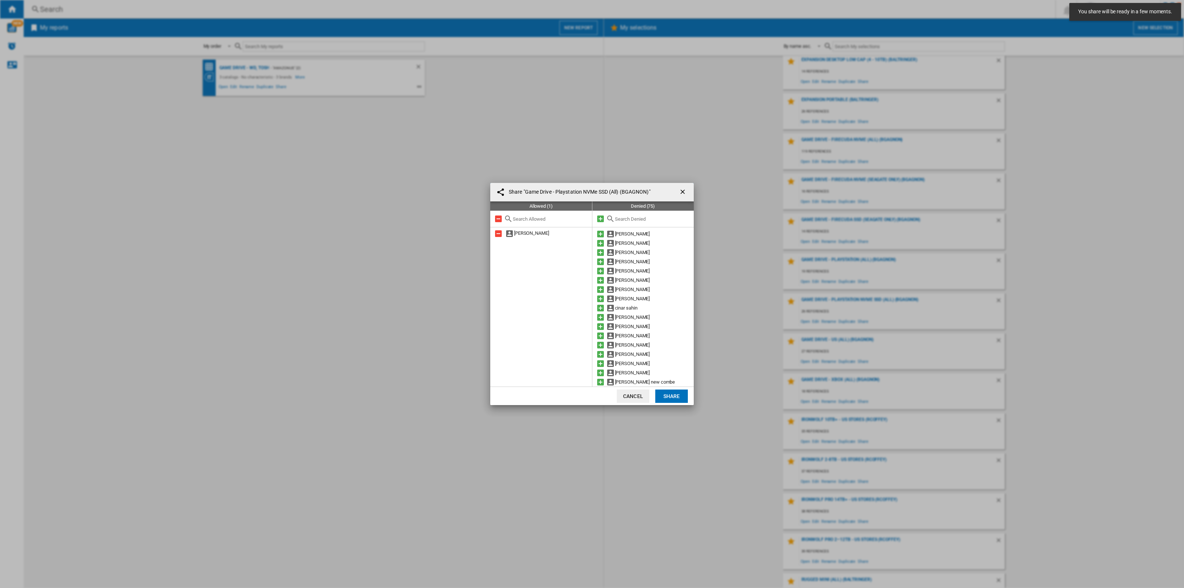
click at [602, 219] on md-icon at bounding box center [600, 218] width 9 height 9
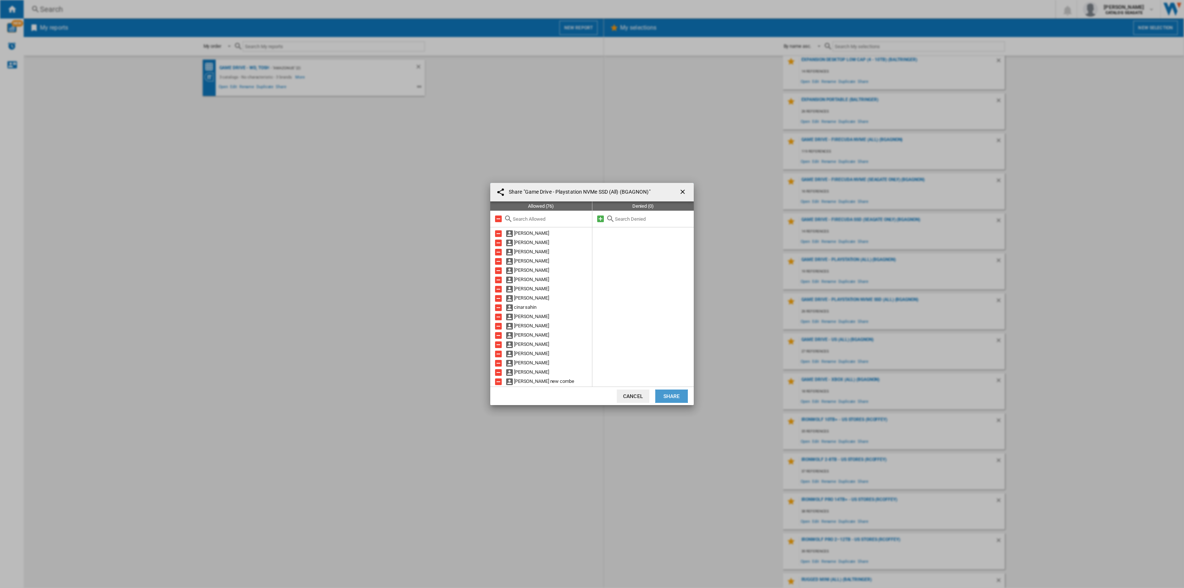
click at [674, 393] on button "Share" at bounding box center [671, 395] width 33 height 13
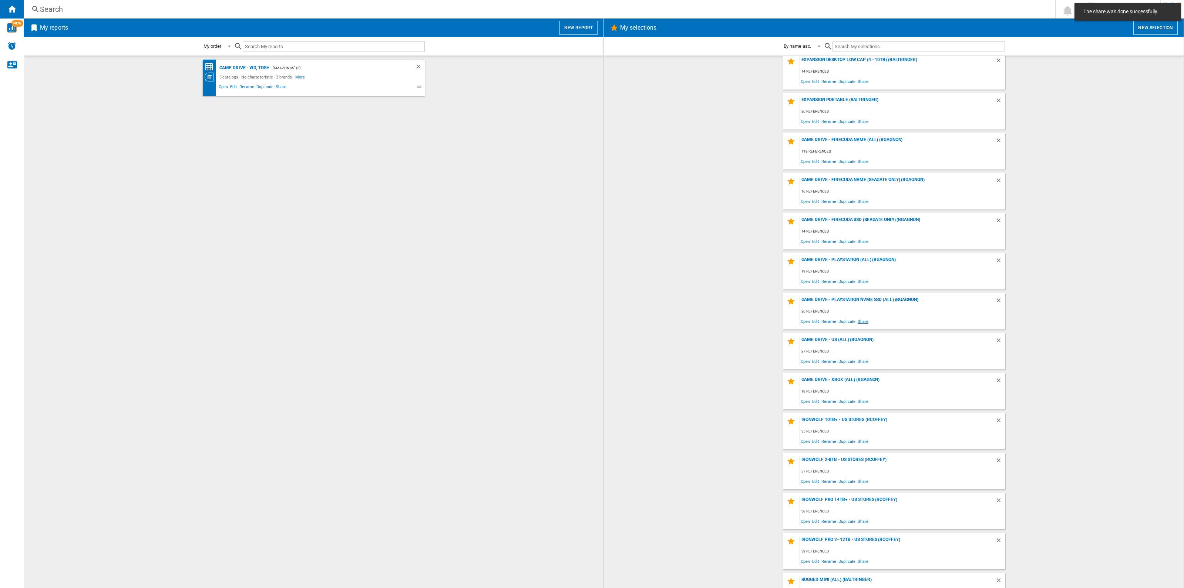
click at [863, 321] on span "Share" at bounding box center [863, 321] width 13 height 10
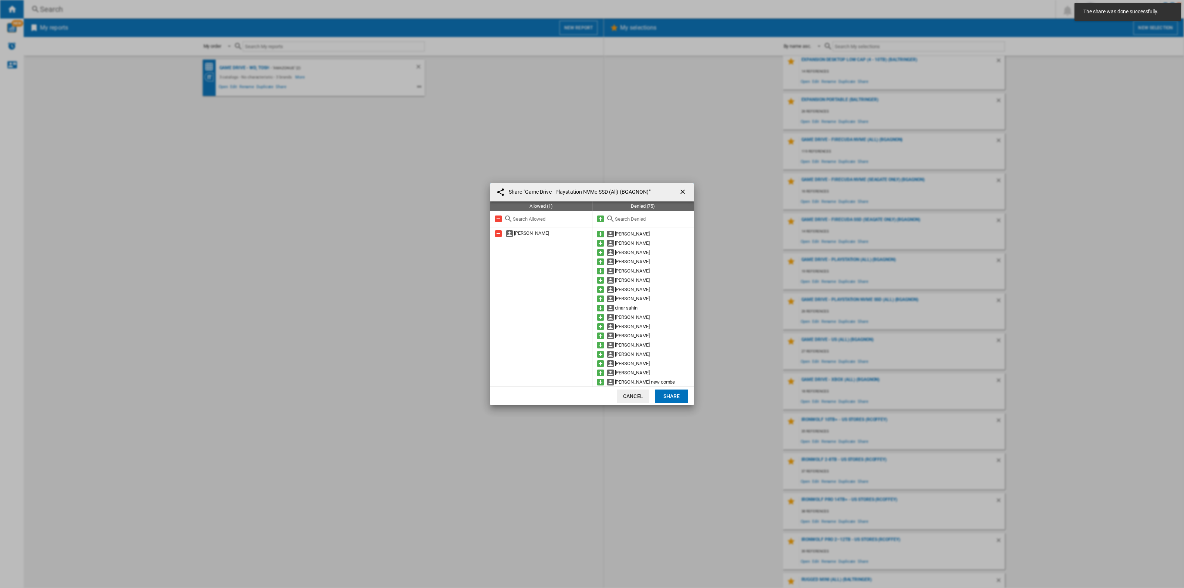
click at [601, 219] on md-icon at bounding box center [600, 218] width 9 height 9
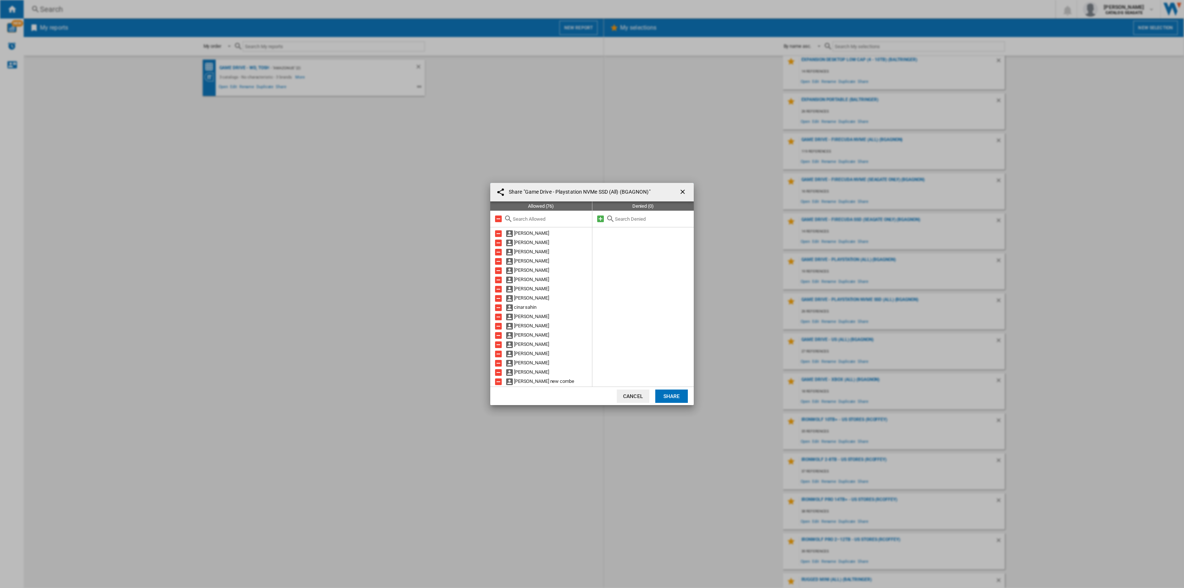
click at [674, 394] on button "Share" at bounding box center [671, 395] width 33 height 13
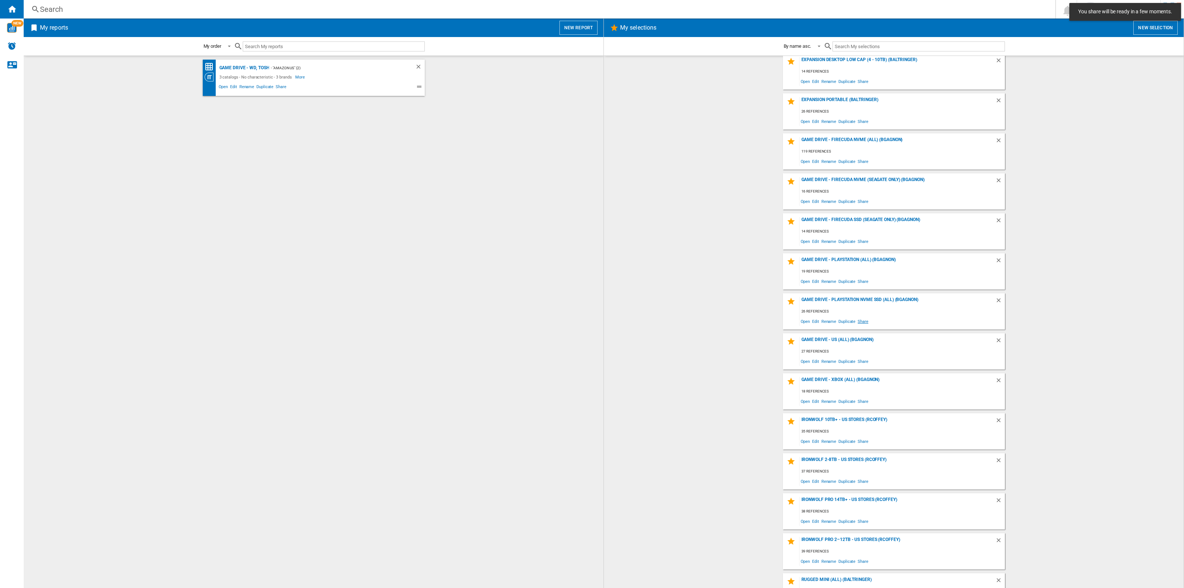
click at [860, 320] on span "Share" at bounding box center [863, 321] width 13 height 10
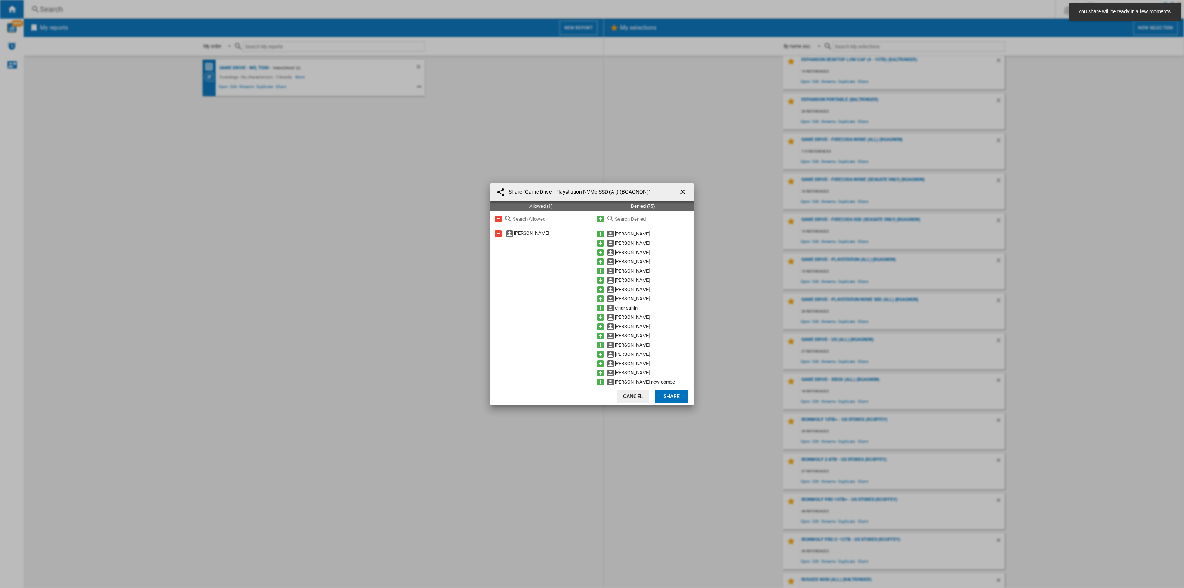
click at [601, 218] on md-icon at bounding box center [600, 218] width 9 height 9
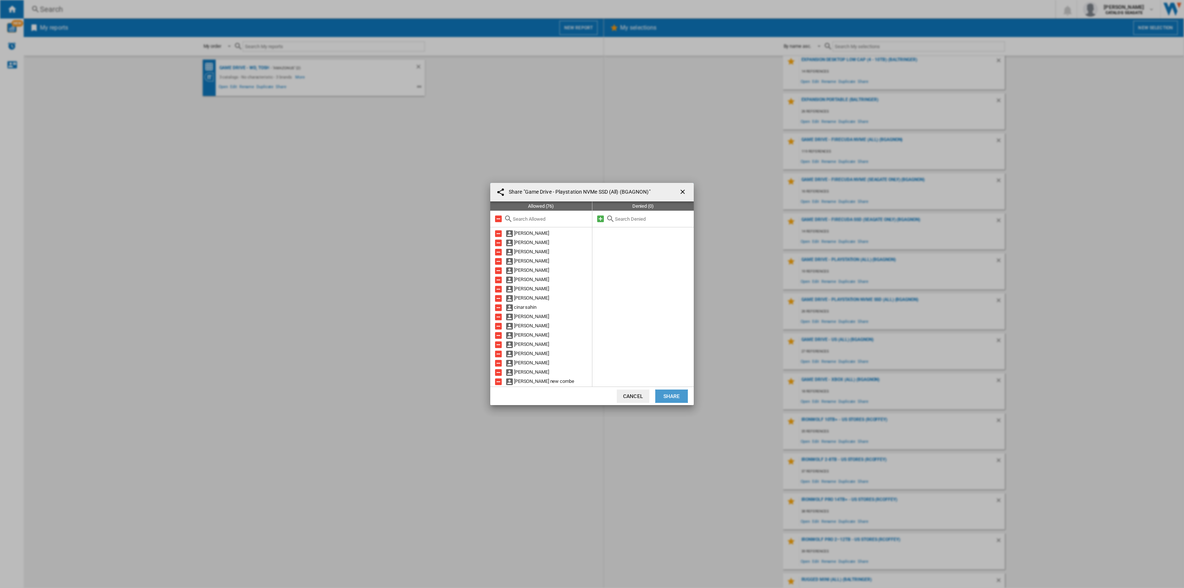
click at [686, 393] on button "Share" at bounding box center [671, 395] width 33 height 13
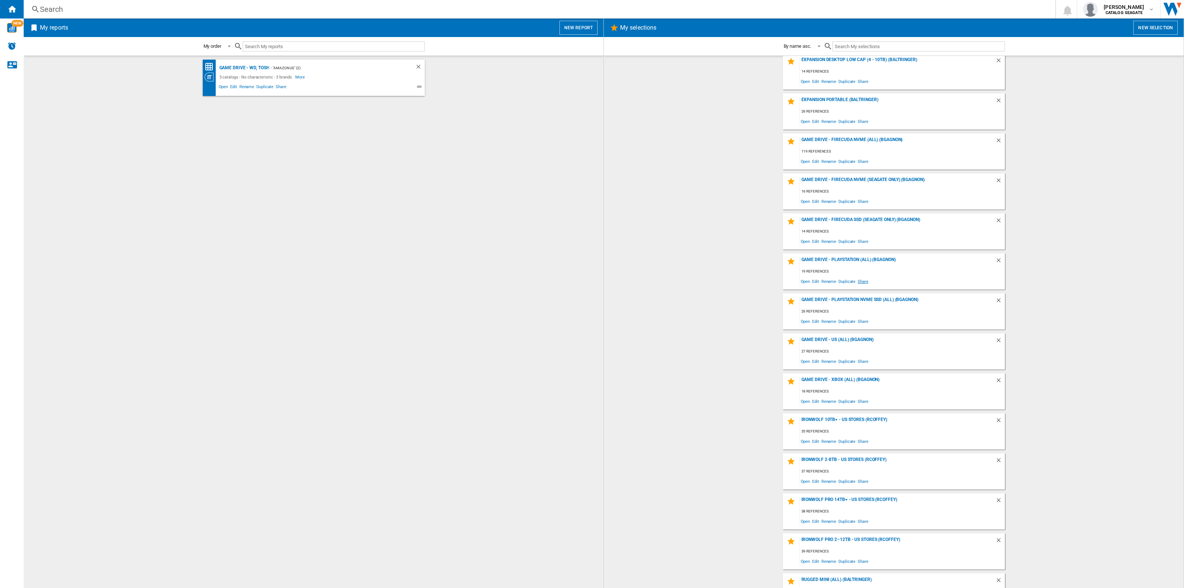
click at [859, 277] on span "Share" at bounding box center [863, 281] width 13 height 10
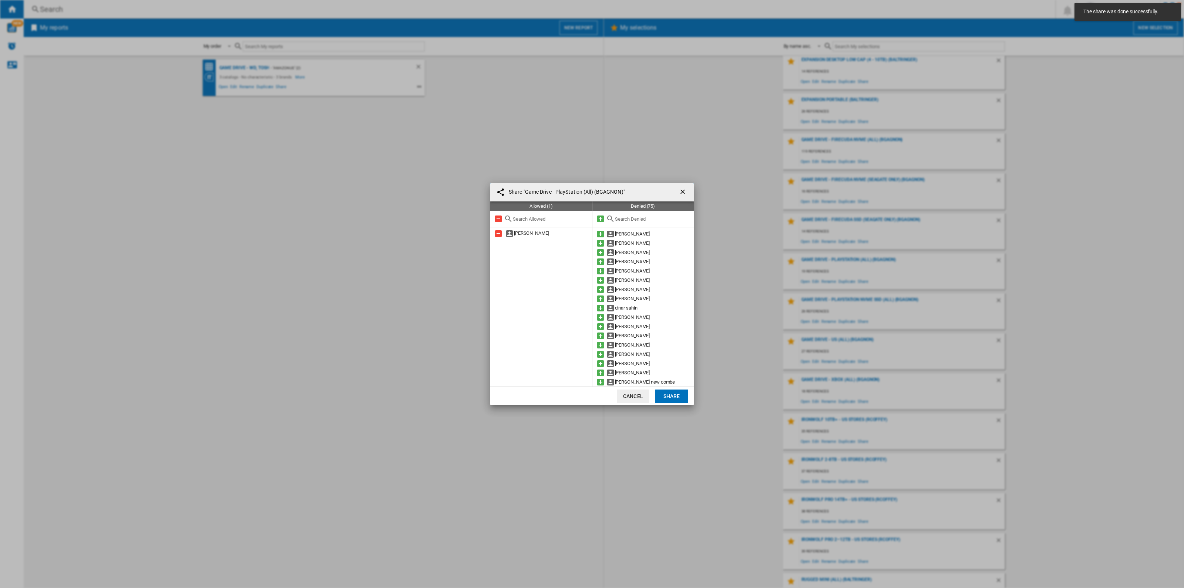
click at [601, 216] on md-icon at bounding box center [600, 218] width 9 height 9
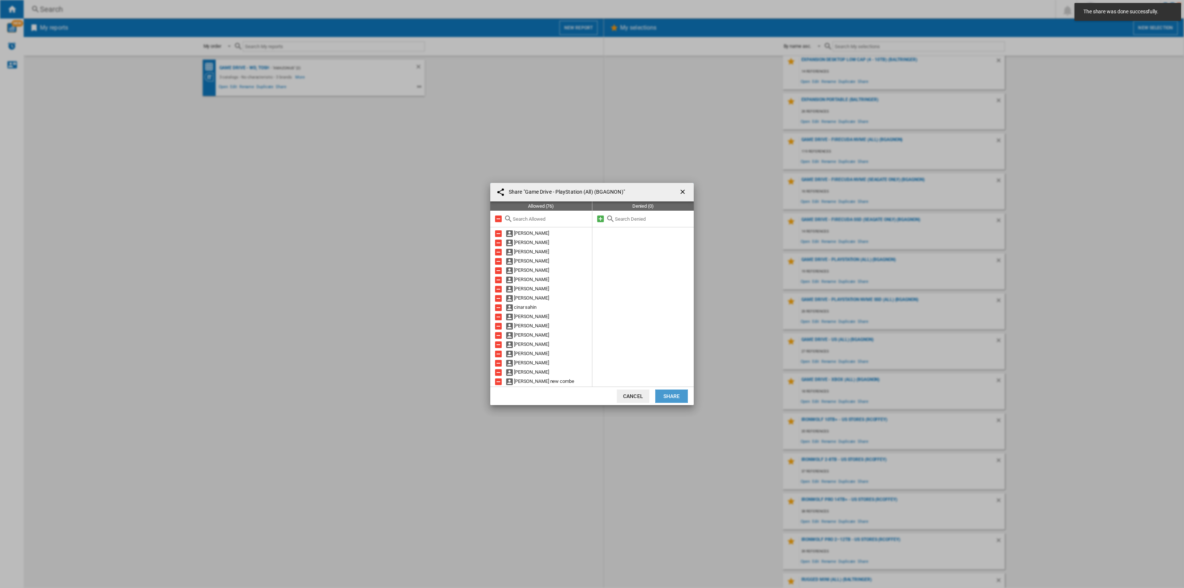
click at [670, 393] on button "Share" at bounding box center [671, 395] width 33 height 13
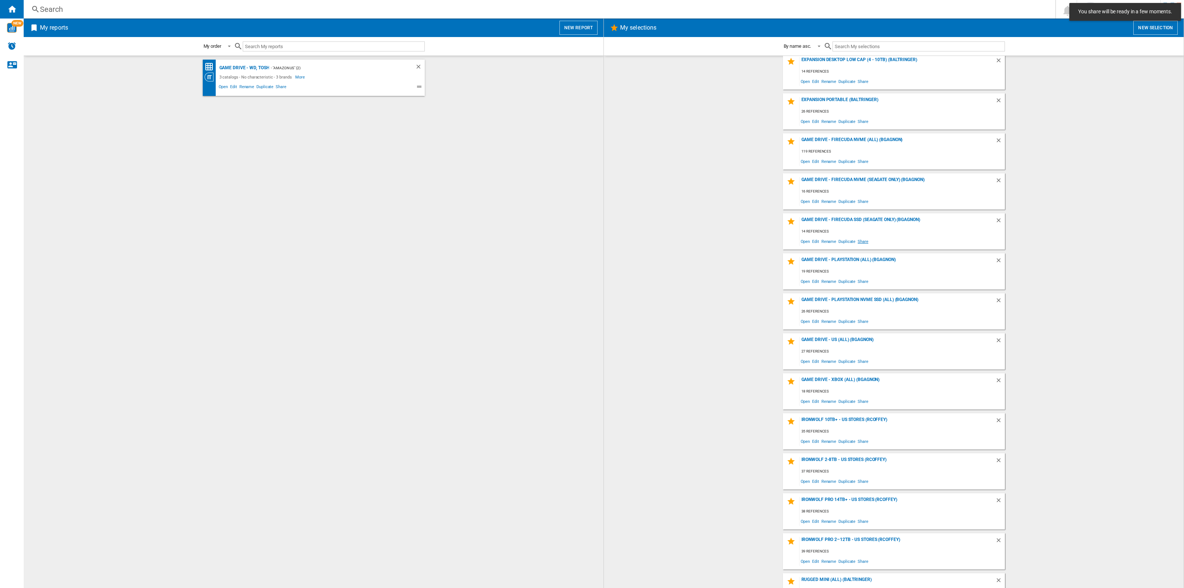
click at [861, 239] on span "Share" at bounding box center [863, 241] width 13 height 10
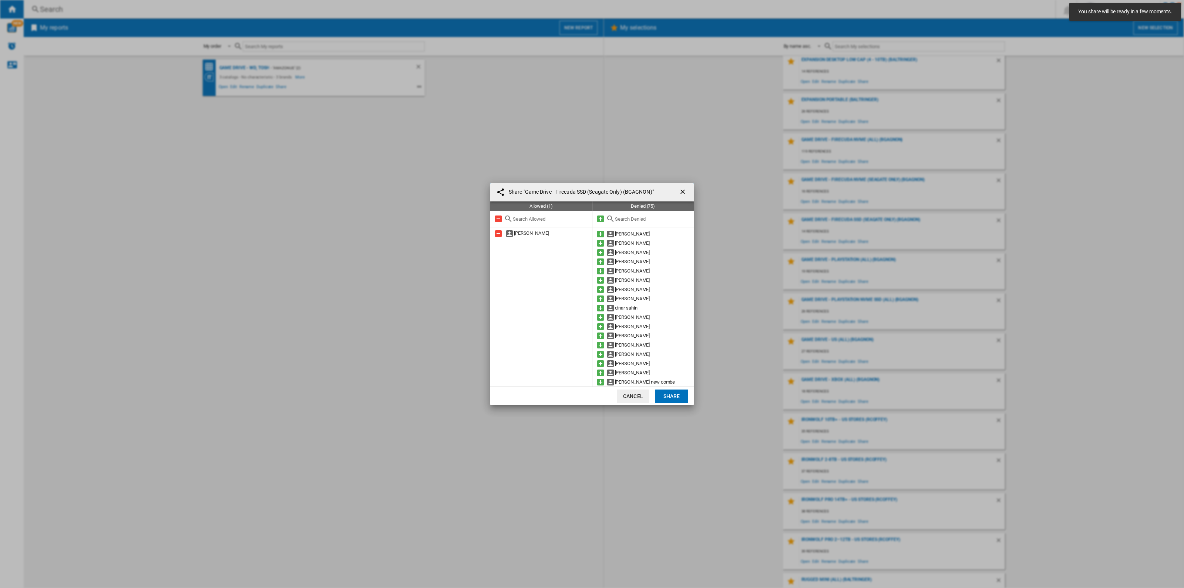
click at [604, 216] on md-icon at bounding box center [600, 218] width 9 height 9
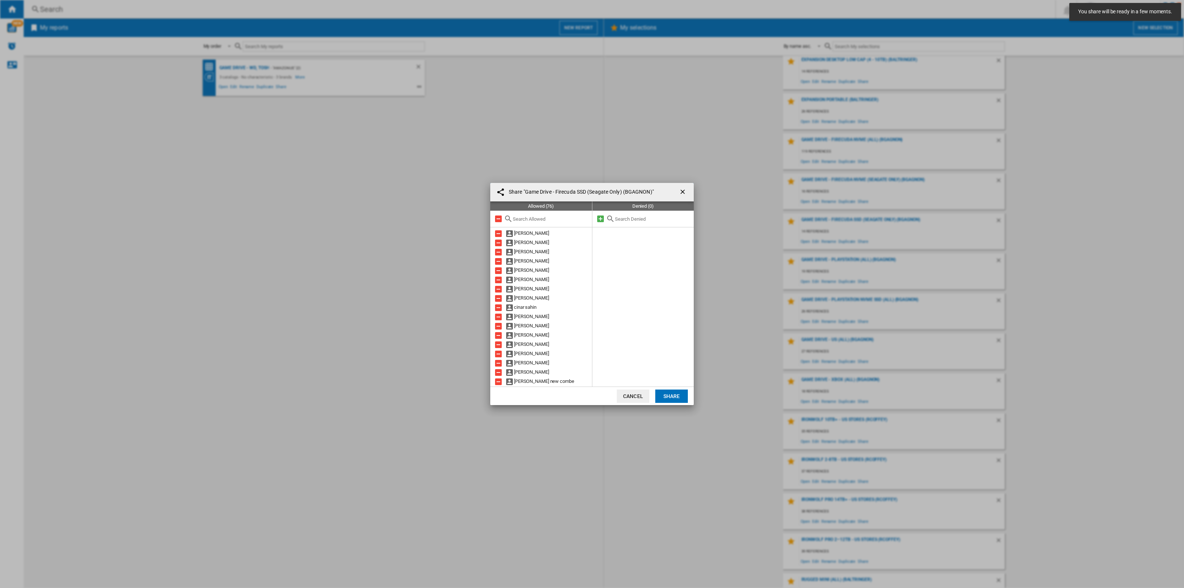
click at [669, 391] on button "Share" at bounding box center [671, 395] width 33 height 13
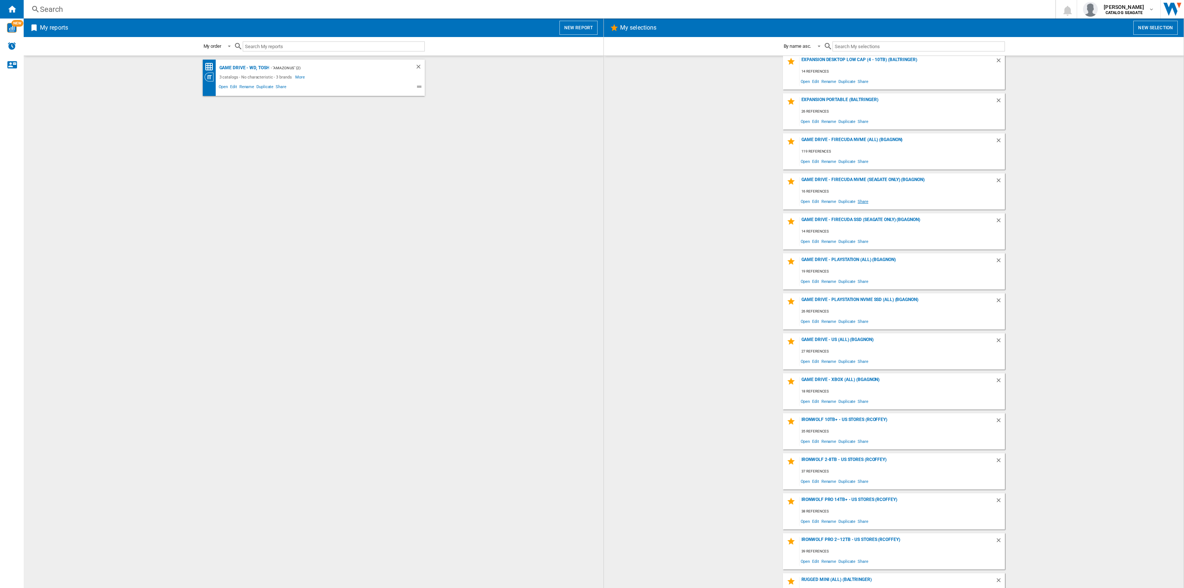
click at [863, 204] on span "Share" at bounding box center [863, 201] width 13 height 10
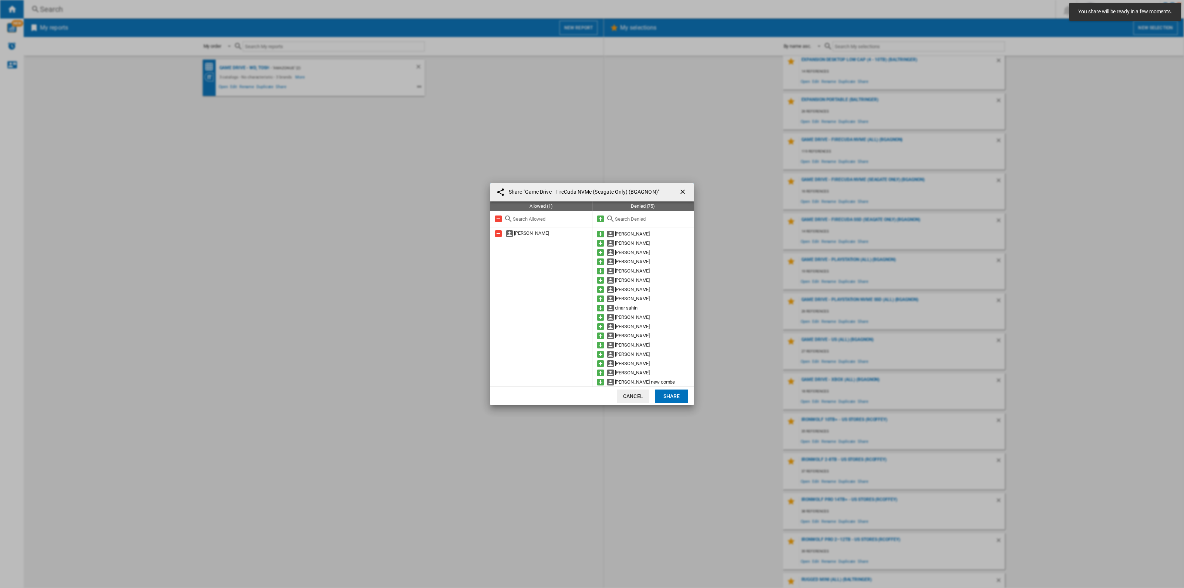
click at [600, 216] on md-icon at bounding box center [600, 218] width 9 height 9
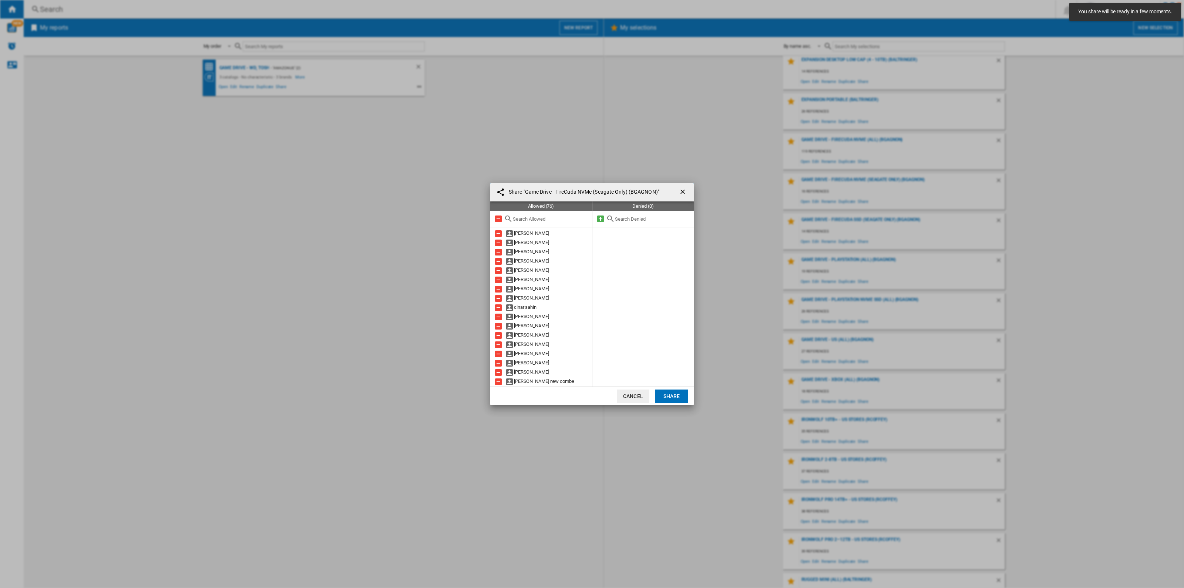
click at [670, 395] on button "Share" at bounding box center [671, 395] width 33 height 13
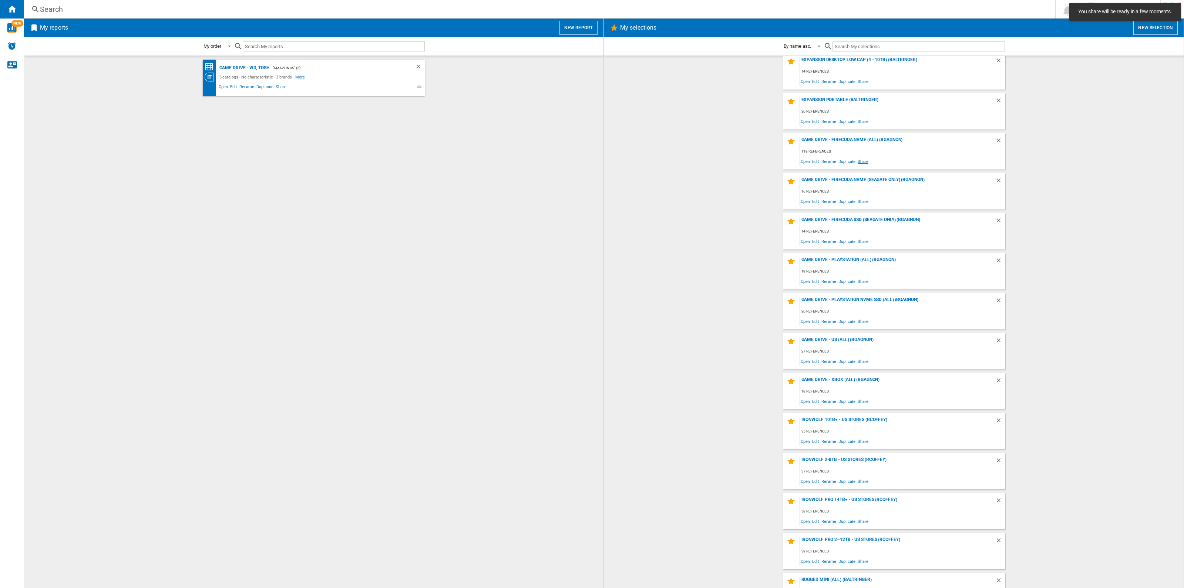
click at [859, 162] on span "Share" at bounding box center [863, 161] width 13 height 10
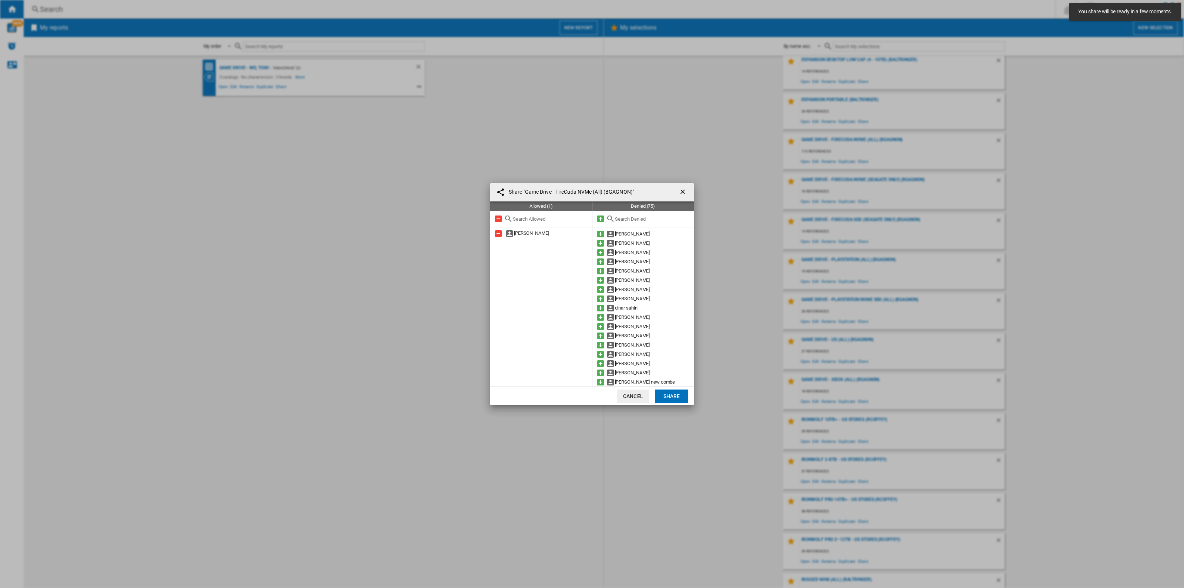
click at [602, 219] on md-icon at bounding box center [600, 218] width 9 height 9
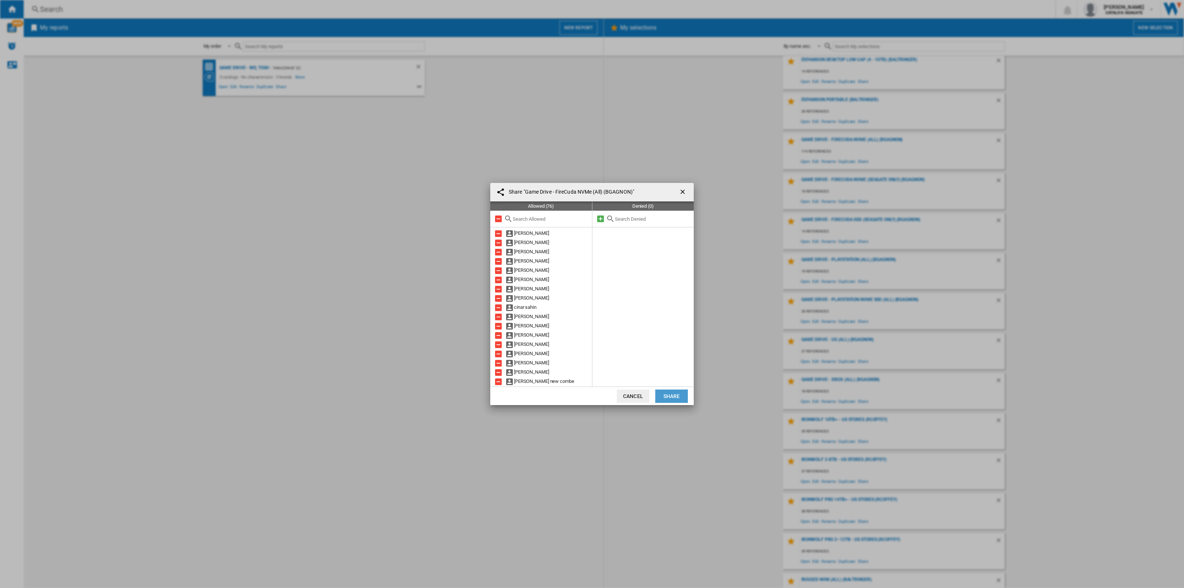
click at [674, 396] on button "Share" at bounding box center [671, 395] width 33 height 13
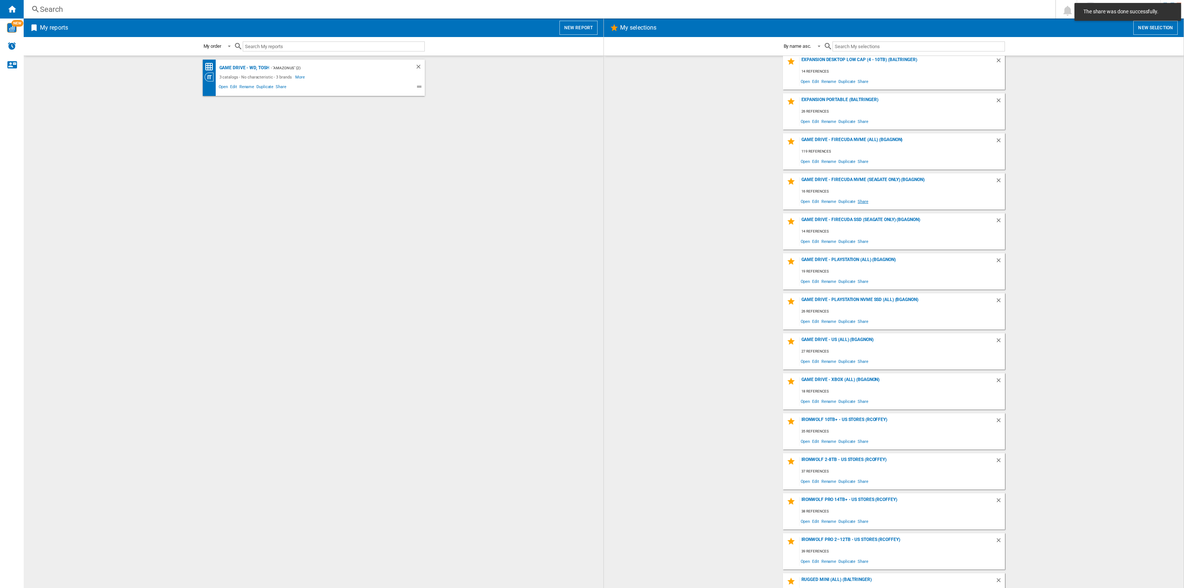
click at [864, 203] on span "Share" at bounding box center [863, 201] width 13 height 10
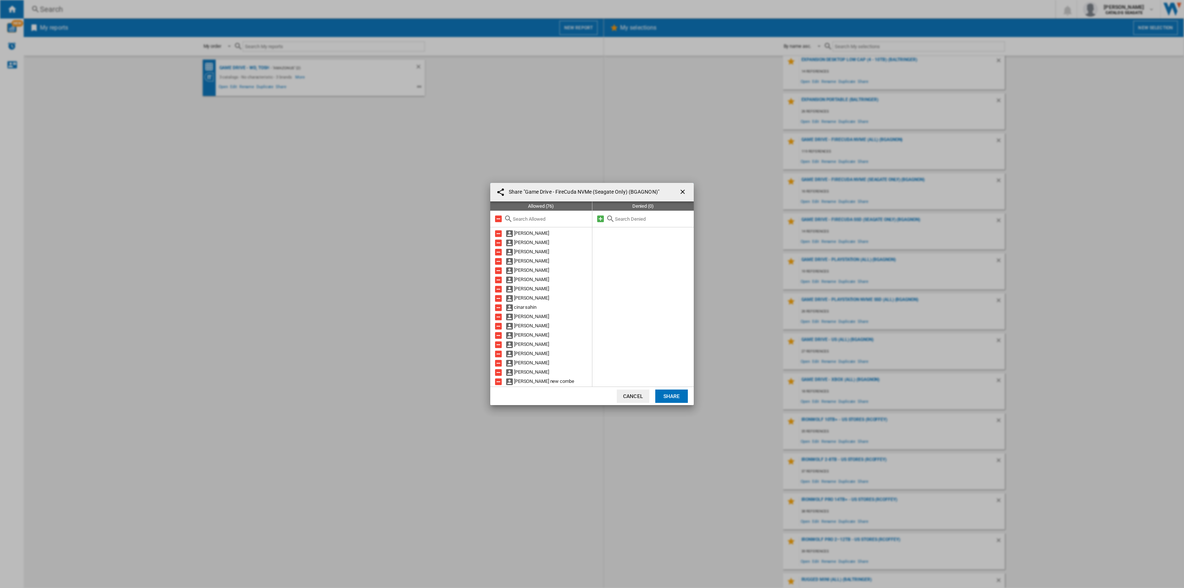
click at [862, 156] on div "Share "Game Drive - FireCuda NVMe (Seagate Only) (BGAGNON)" Allowed (76) [PERSO…" at bounding box center [592, 294] width 1184 height 588
click at [885, 150] on div "Share "Game Drive - FireCuda NVMe (Seagate Only) (BGAGNON)" Allowed (76) [PERSO…" at bounding box center [592, 294] width 1184 height 588
click at [677, 191] on button "button" at bounding box center [683, 192] width 15 height 15
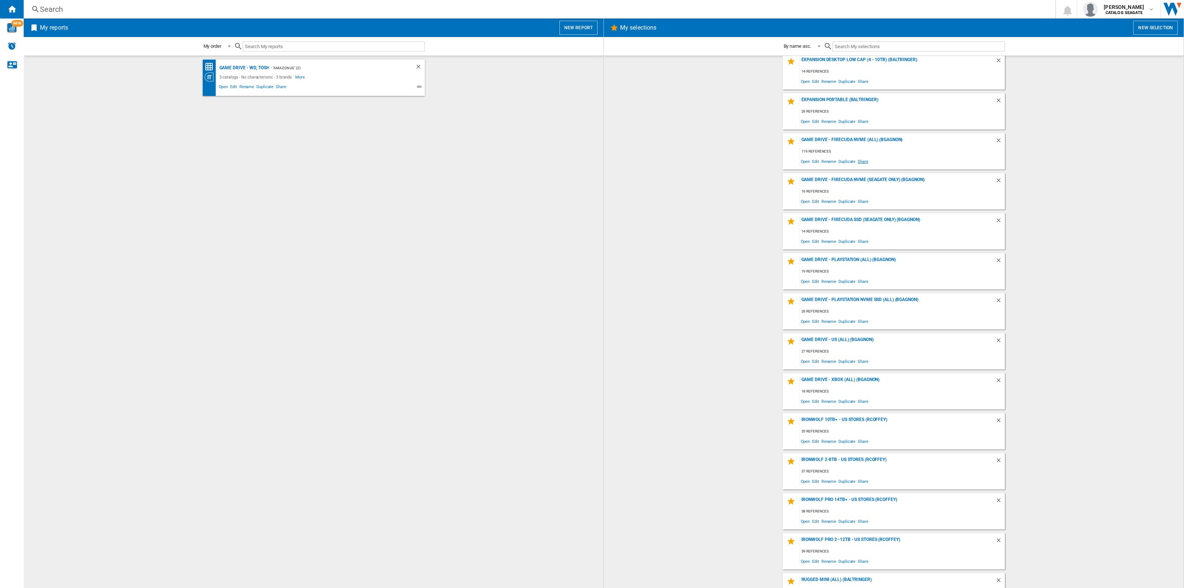
click at [861, 160] on span "Share" at bounding box center [863, 161] width 13 height 10
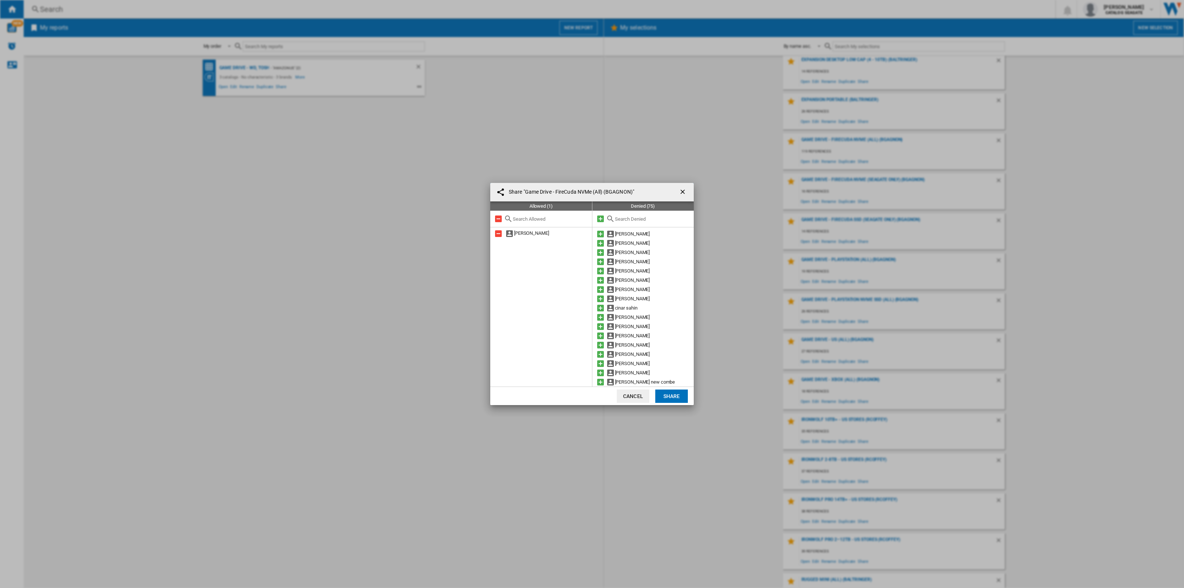
click at [604, 219] on md-icon at bounding box center [600, 218] width 9 height 9
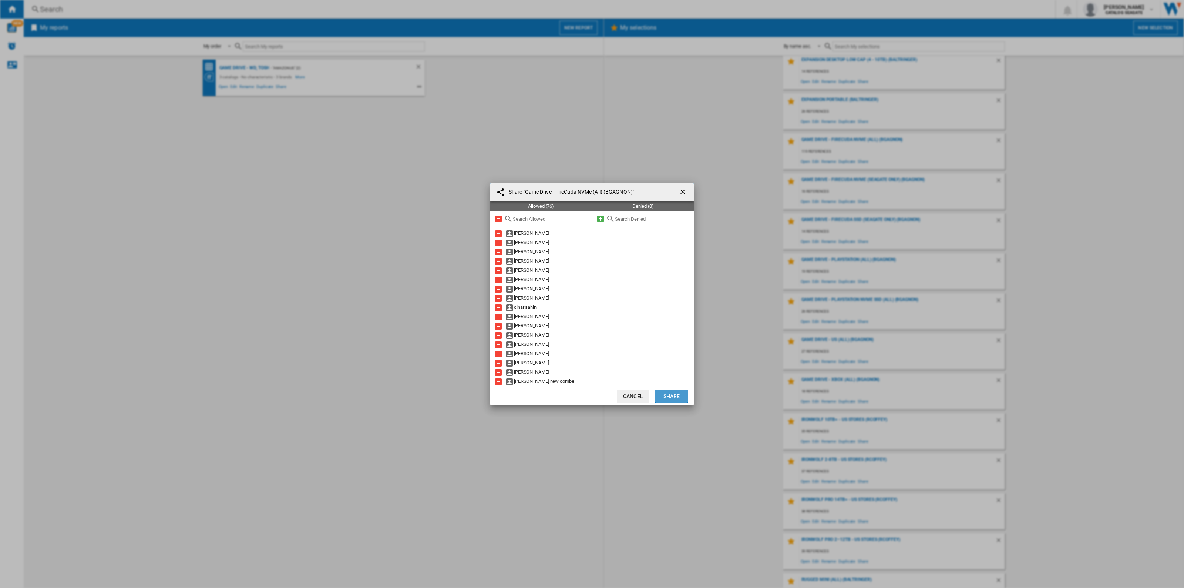
click at [679, 393] on button "Share" at bounding box center [671, 395] width 33 height 13
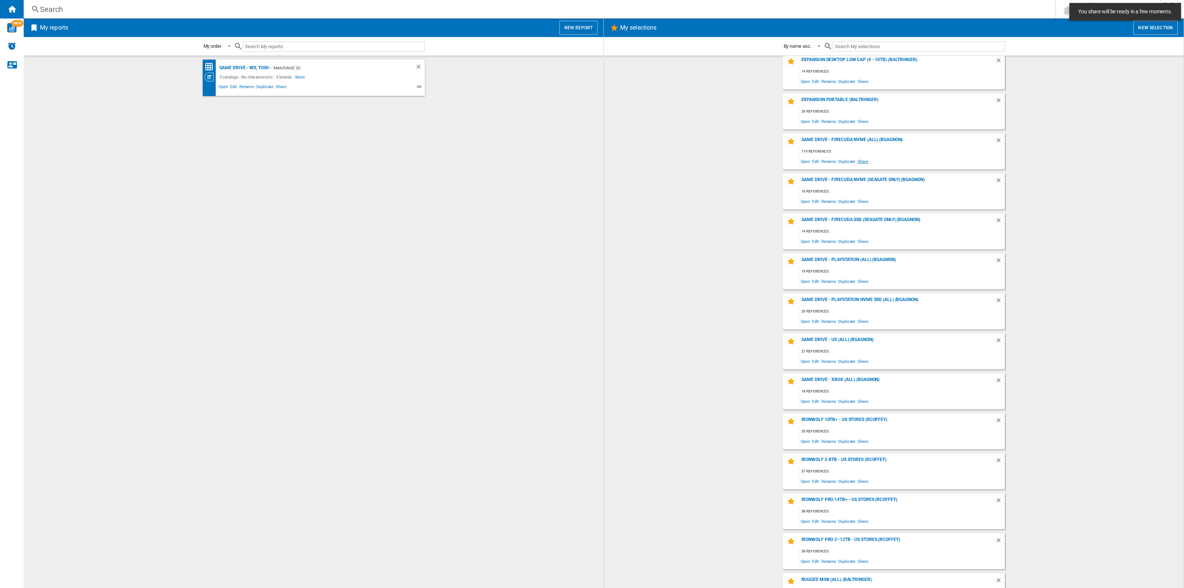
click at [861, 159] on span "Share" at bounding box center [863, 161] width 13 height 10
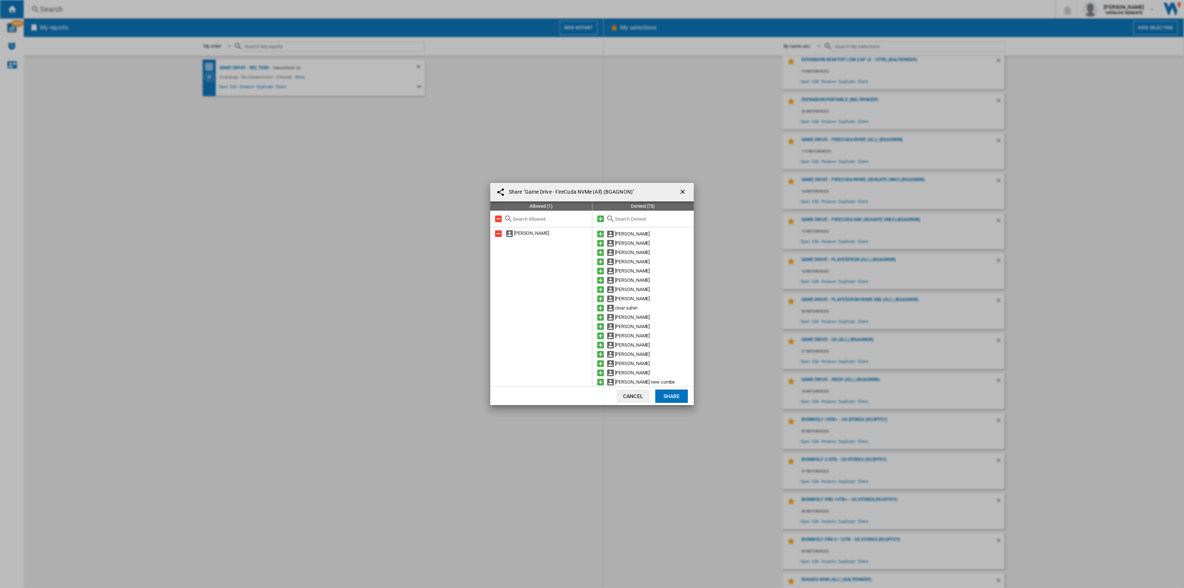
click at [594, 220] on div at bounding box center [643, 219] width 102 height 17
click at [599, 218] on md-icon at bounding box center [600, 218] width 9 height 9
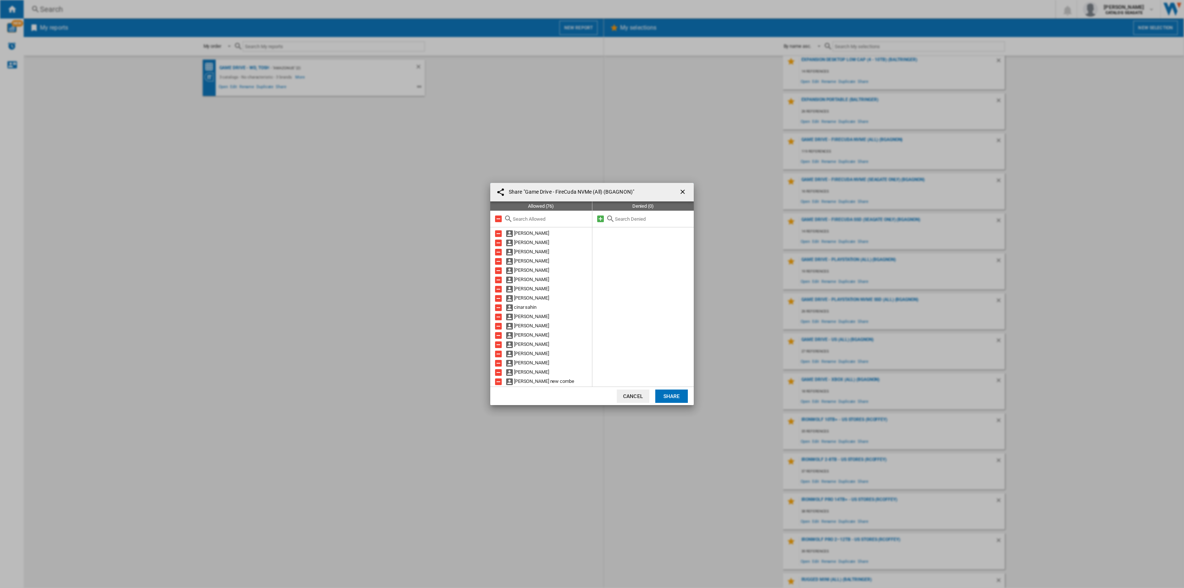
click at [678, 398] on button "Share" at bounding box center [671, 395] width 33 height 13
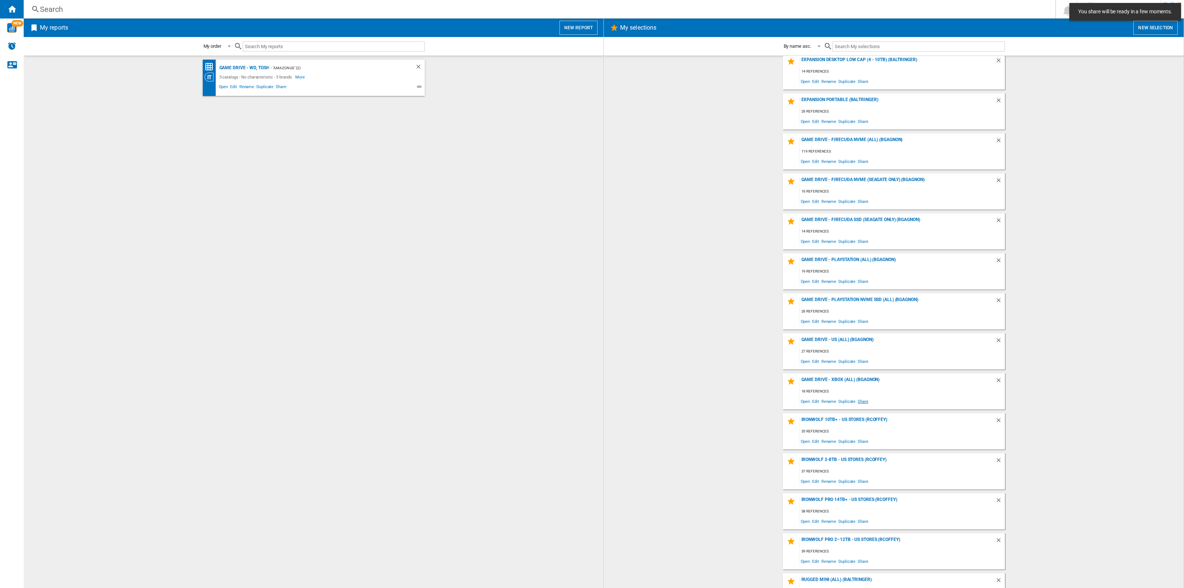
click at [858, 399] on span "Share" at bounding box center [863, 401] width 13 height 10
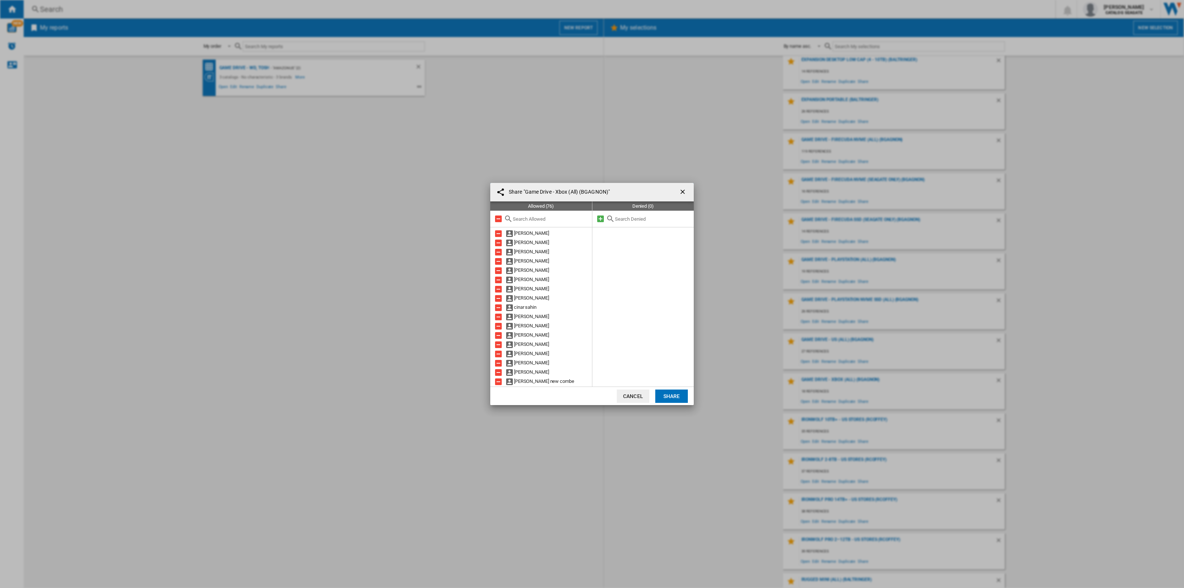
click at [685, 192] on ng-md-icon "getI18NText('BUTTONS.CLOSE_DIALOG')" at bounding box center [683, 192] width 9 height 9
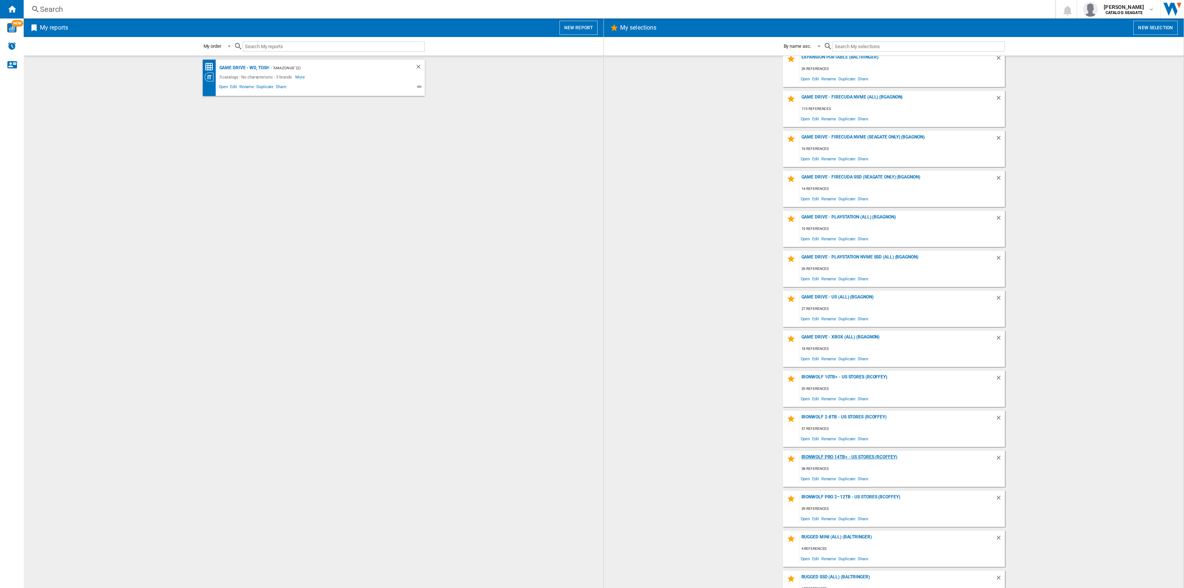
scroll to position [93, 0]
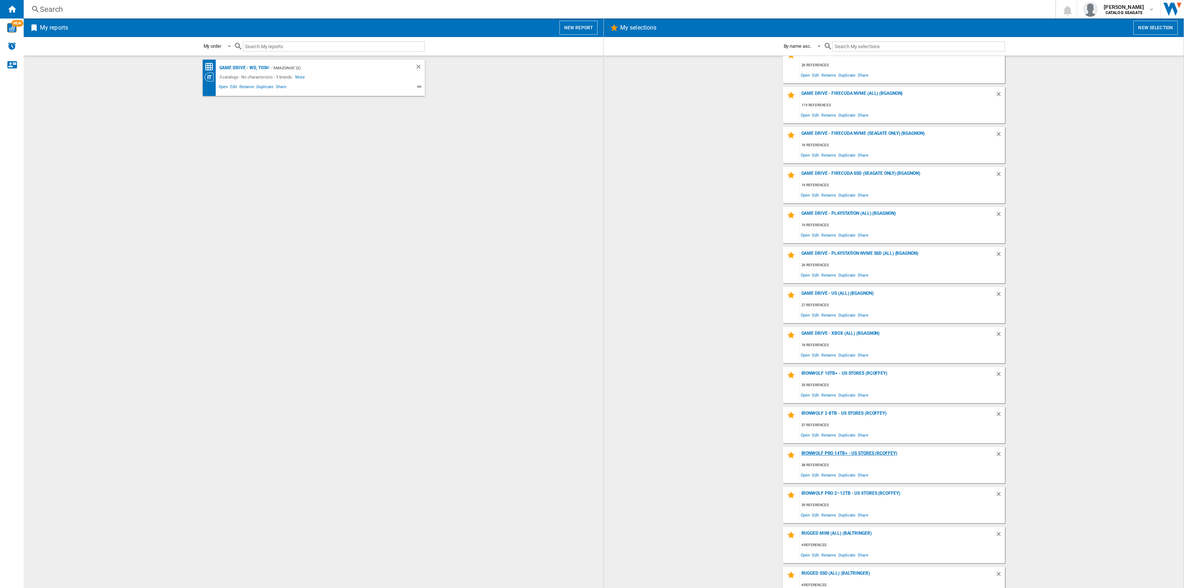
click at [841, 454] on div "IronWolf Pro 14TB+ - US Stores (rcoffey)" at bounding box center [898, 455] width 196 height 10
